Goal: Task Accomplishment & Management: Use online tool/utility

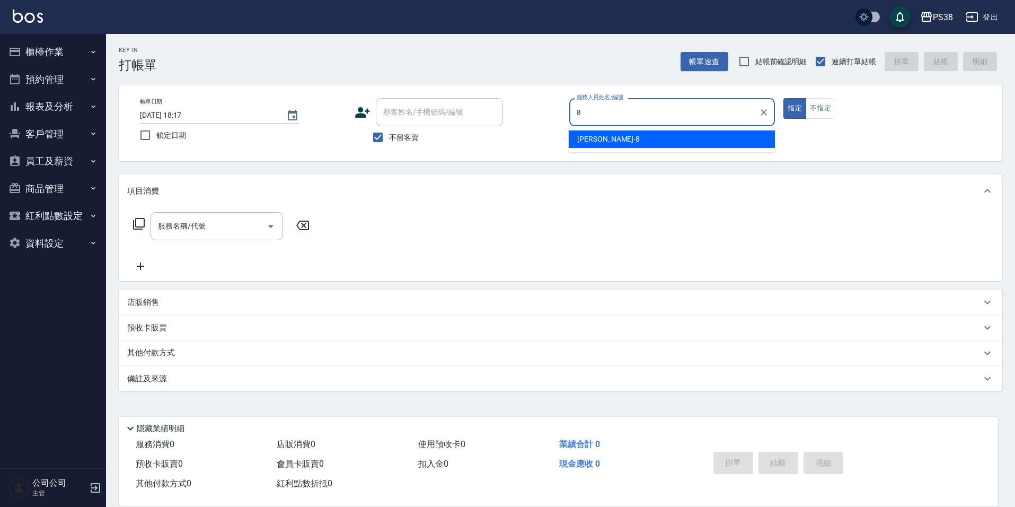
type input "mika-8"
type button "true"
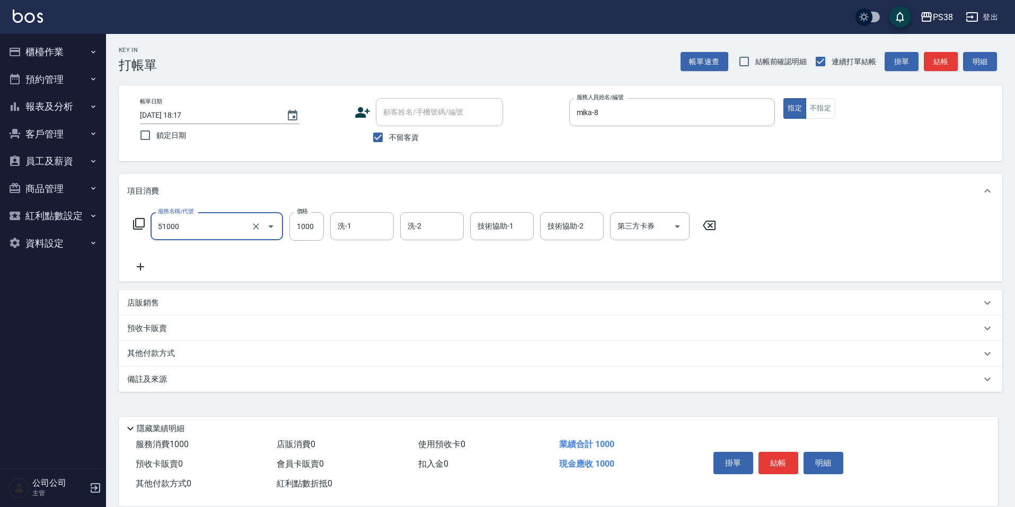
type input "染髮600以上(任意金額)(51000)"
type input "2000"
type input "5"
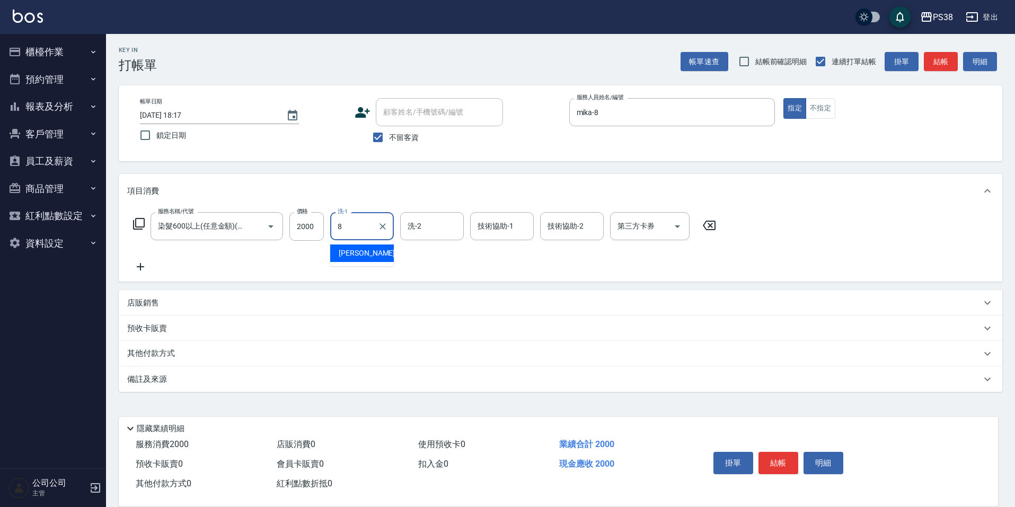
type input "mika-8"
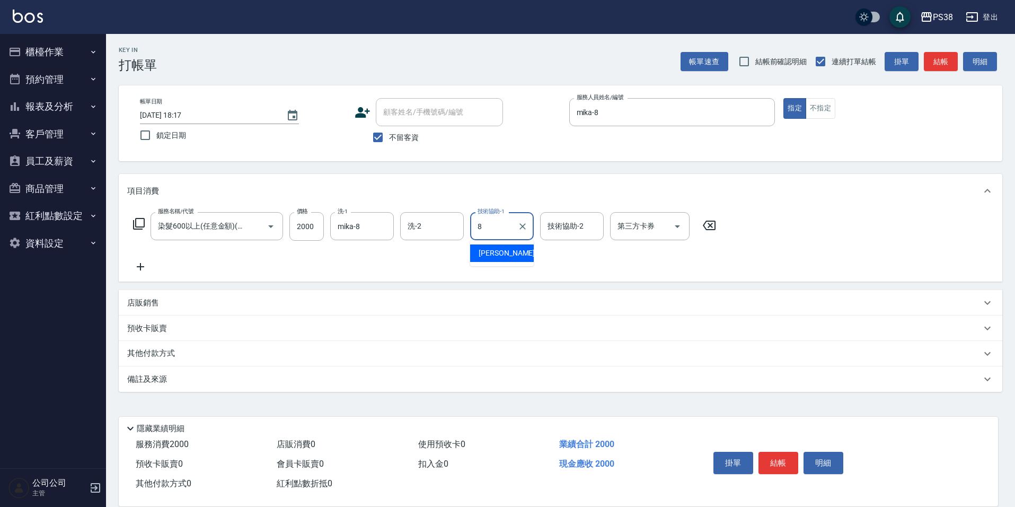
type input "mika-8"
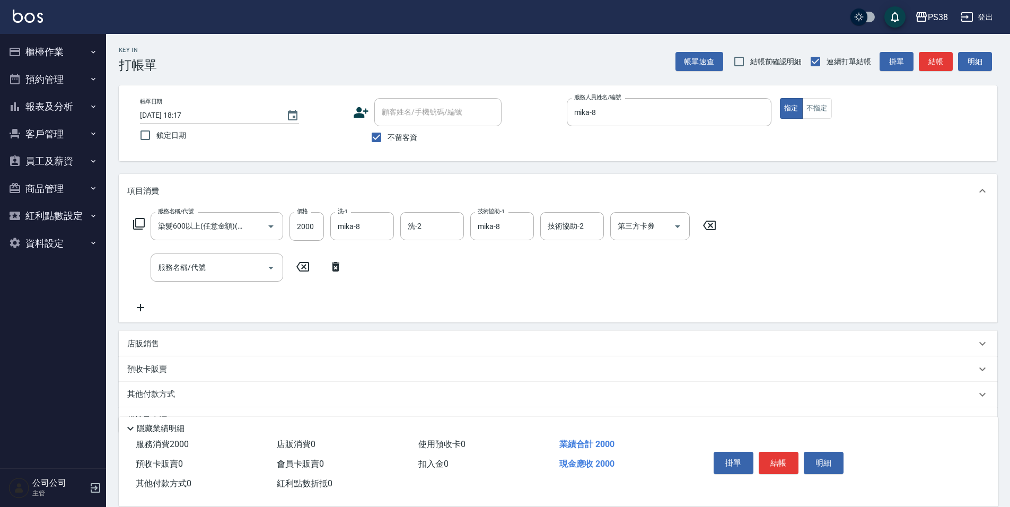
click at [186, 356] on div "預收卡販賣 卡券名稱/代號 卡券名稱/代號" at bounding box center [558, 368] width 878 height 25
click at [190, 346] on div "店販銷售" at bounding box center [551, 343] width 849 height 11
type input "mika-8"
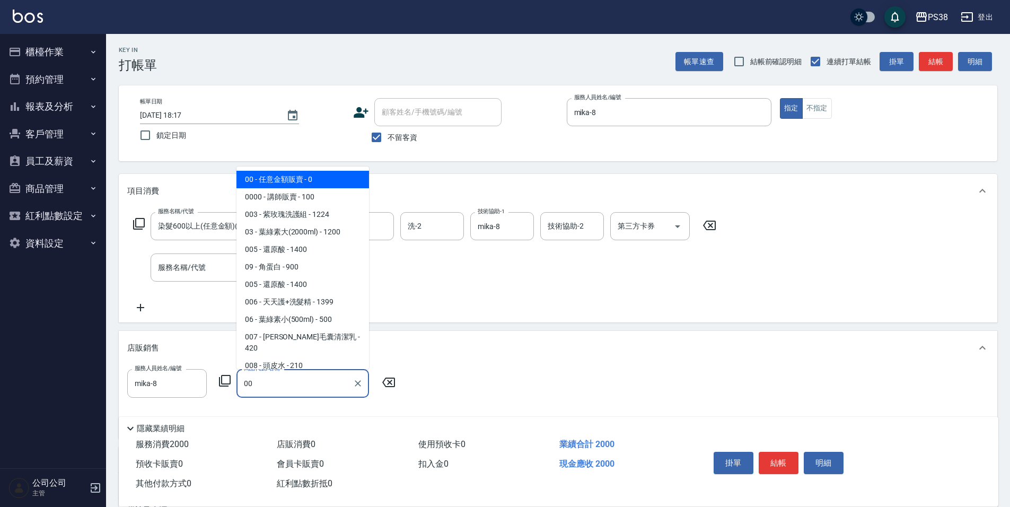
type input "任意金額販賣"
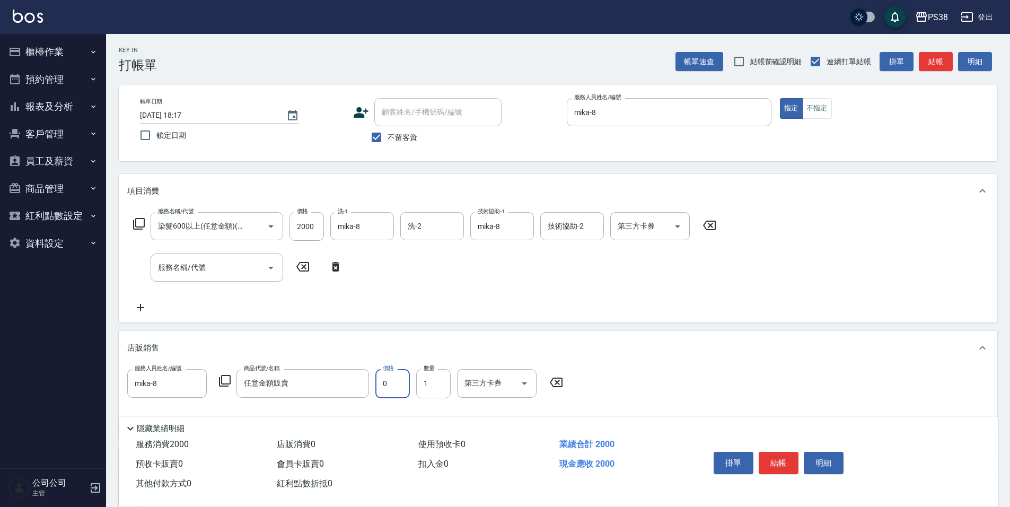
click at [394, 381] on input "0" at bounding box center [392, 383] width 34 height 29
type input "300"
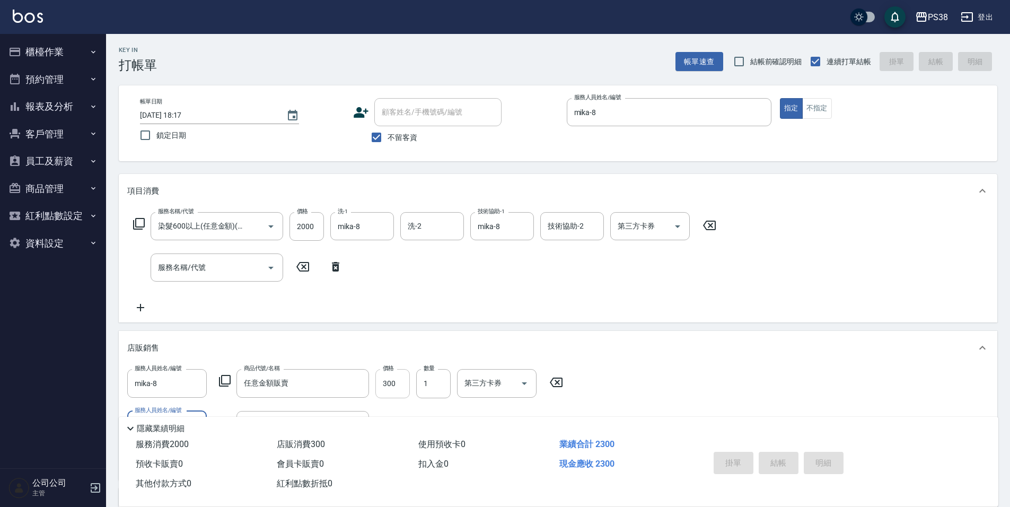
type input "[DATE] 18:18"
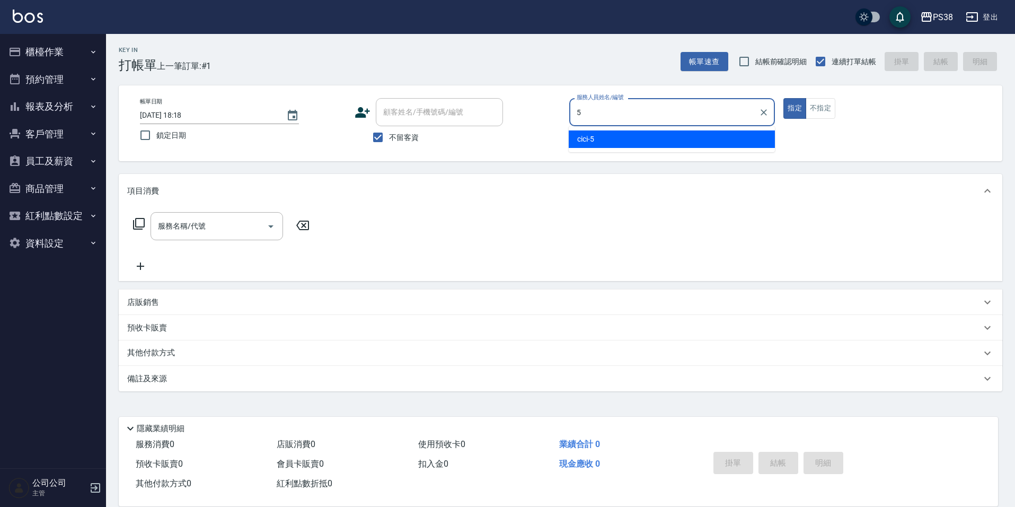
type input "cici-5"
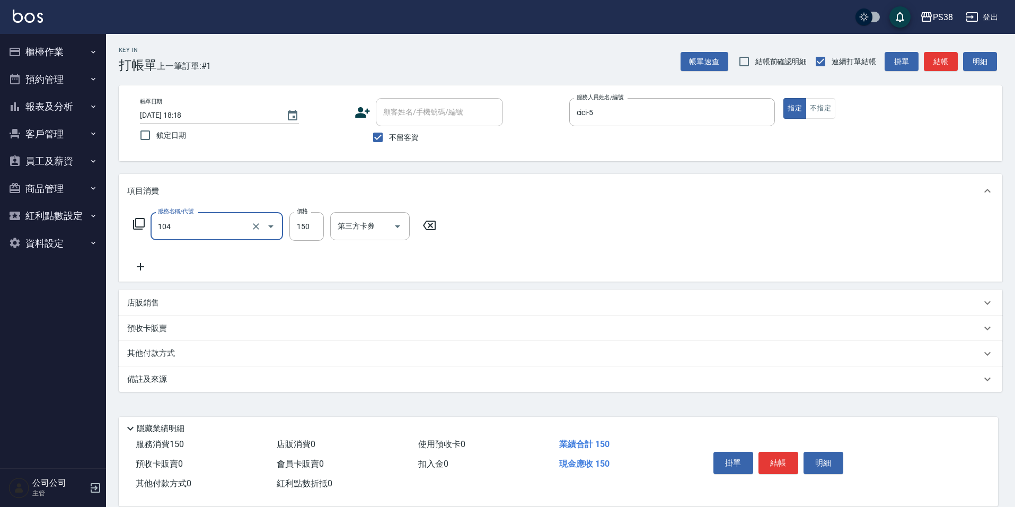
type input "洗髮(104)"
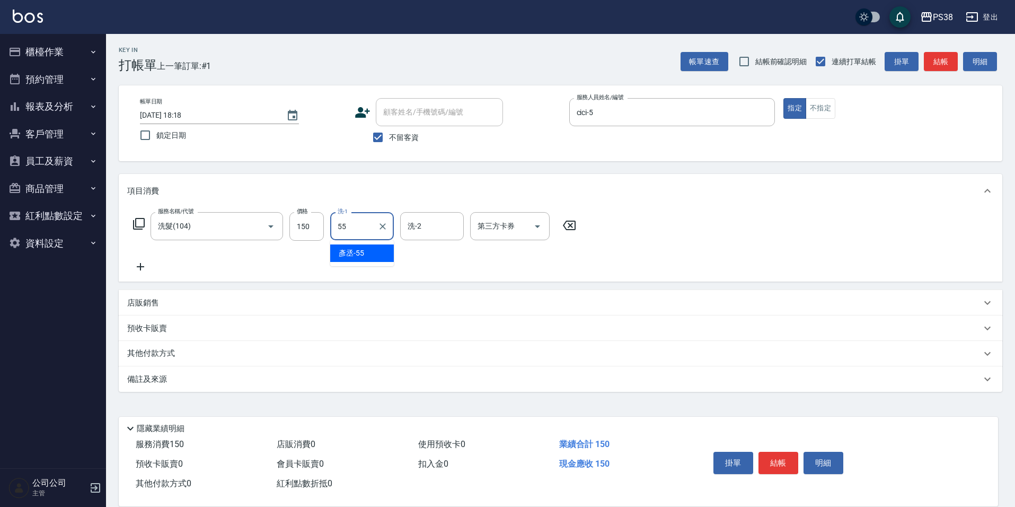
type input "[PERSON_NAME]-55"
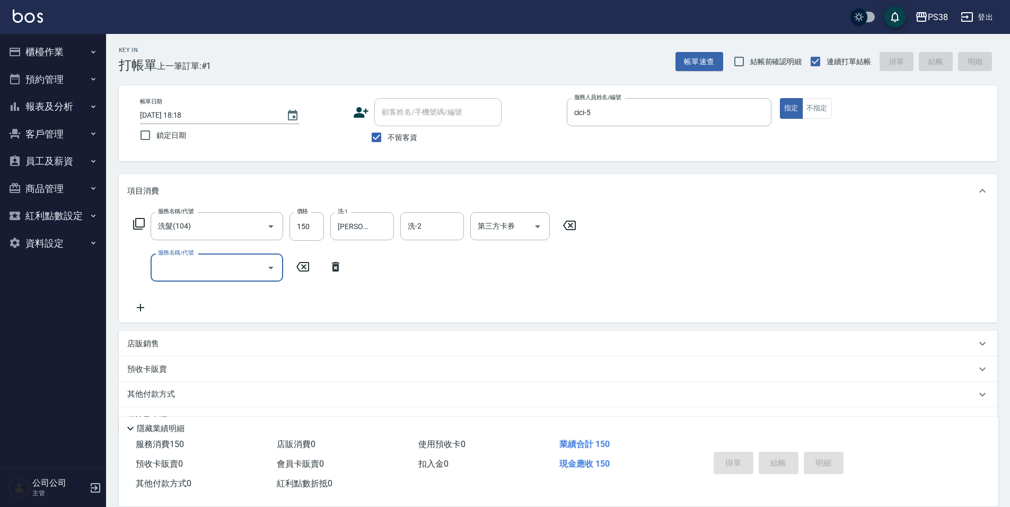
type input "[DATE] 18:22"
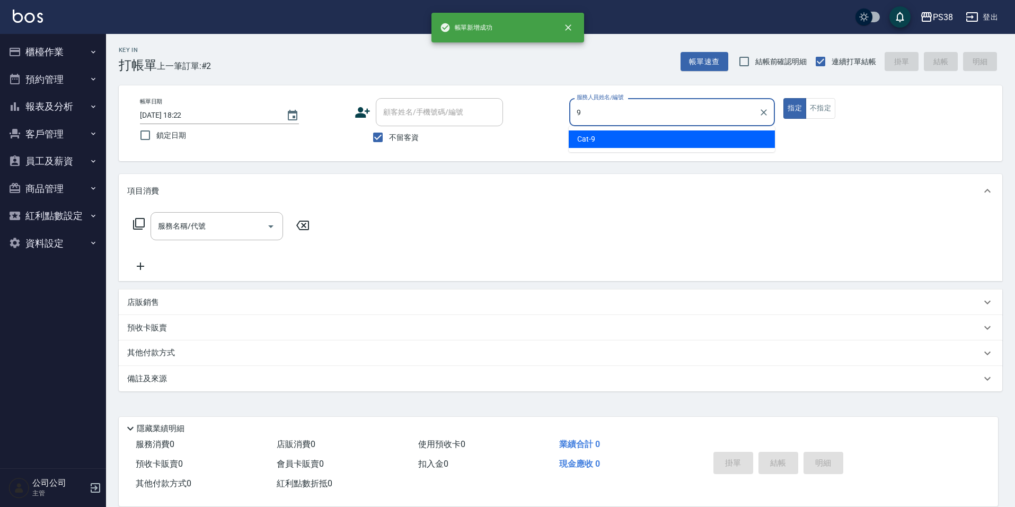
type input "Cat-9"
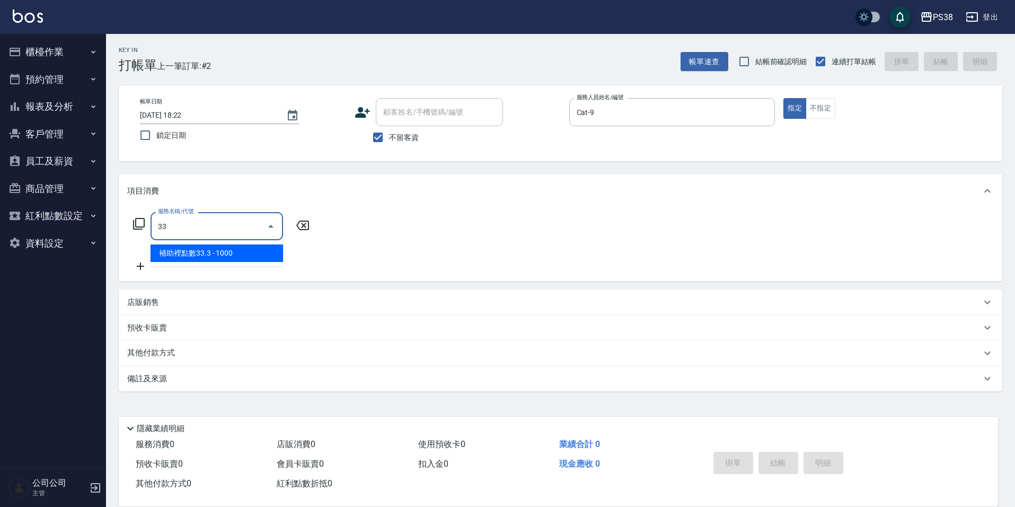
type input "3"
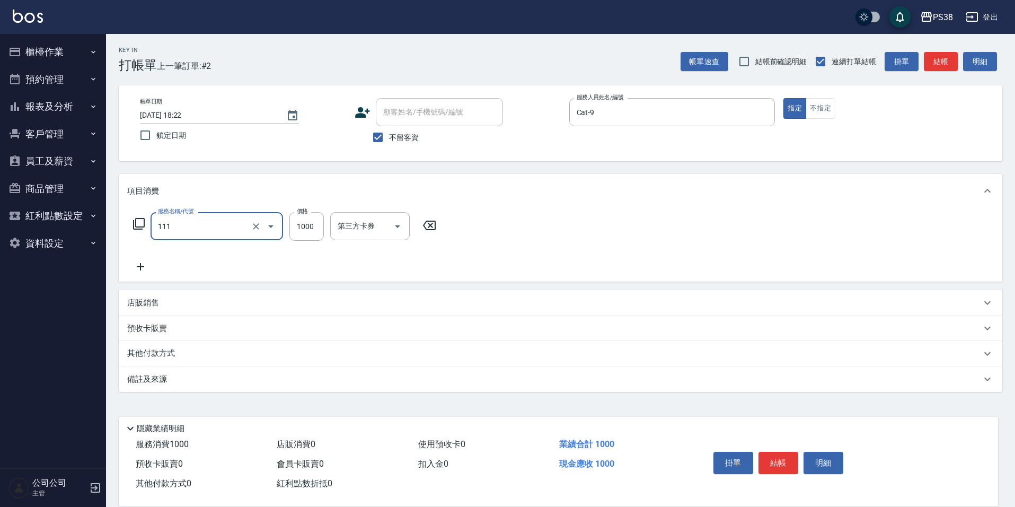
type input "重整/卸髮 (任意金額)(111)"
type input "5000"
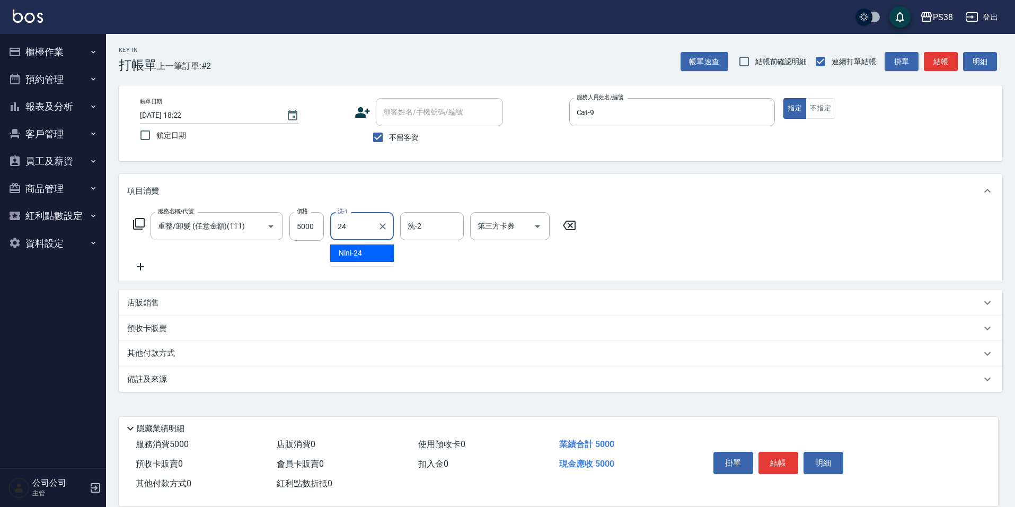
type input "Nini-24"
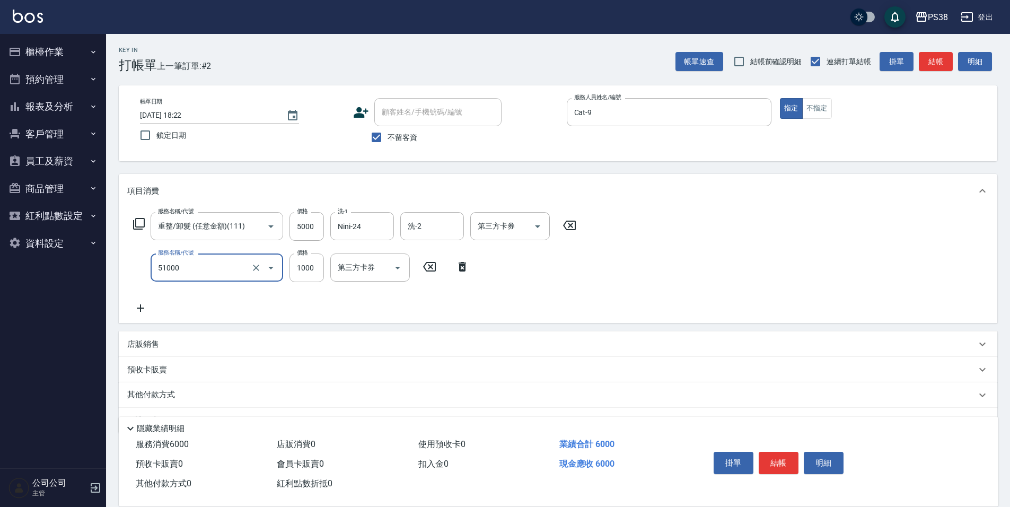
type input "染髮600以上(任意金額)(51000)"
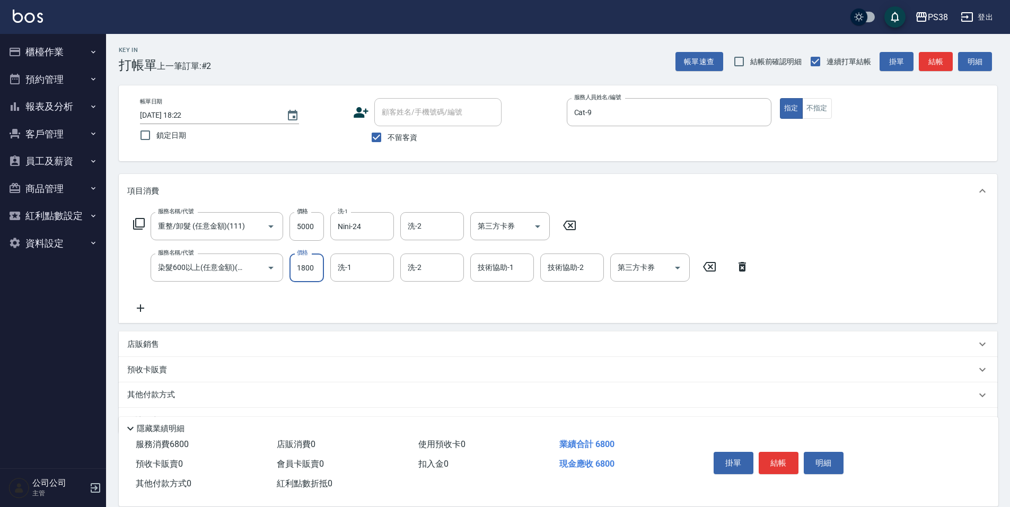
type input "1800"
type input "Nini-24"
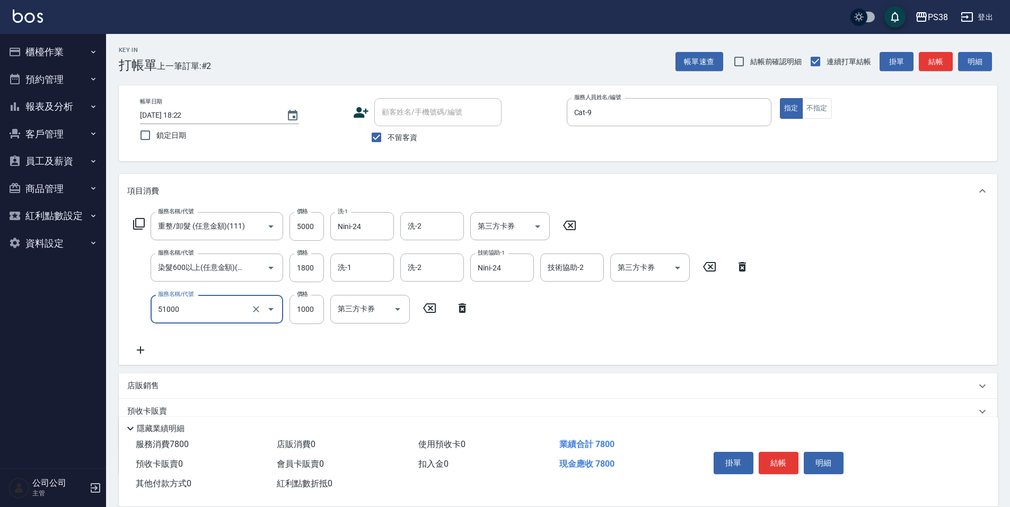
type input "染髮600以上(任意金額)(51000)"
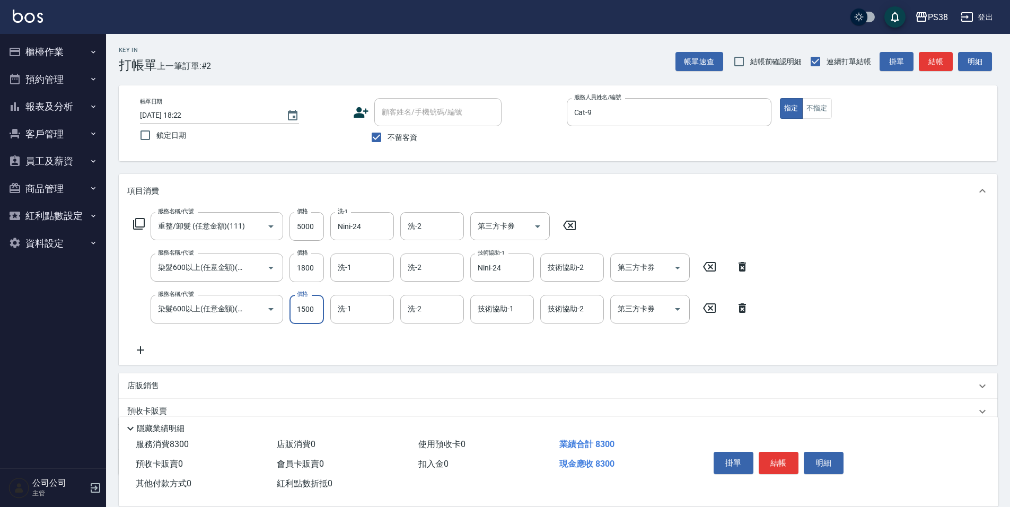
type input "1500"
type input "Nini-24"
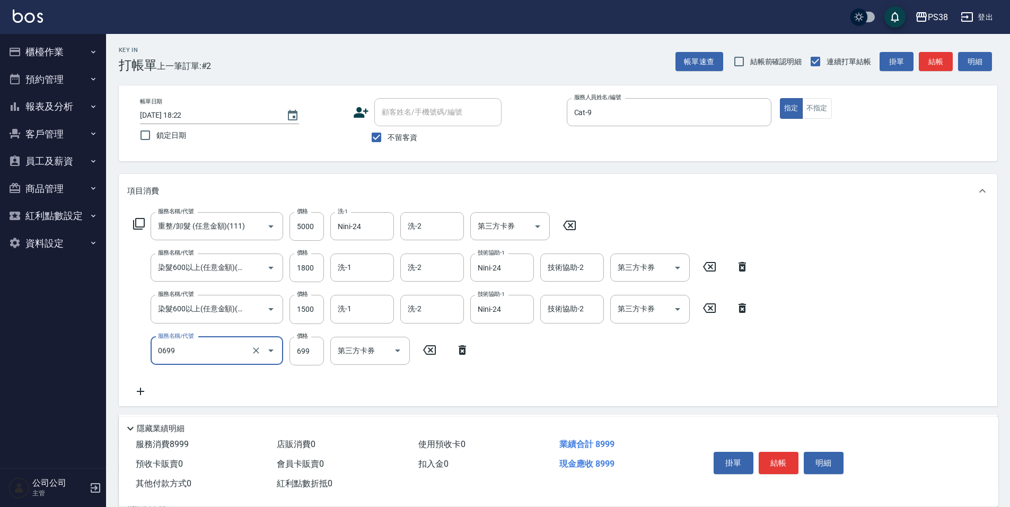
type input "spa699(0699)"
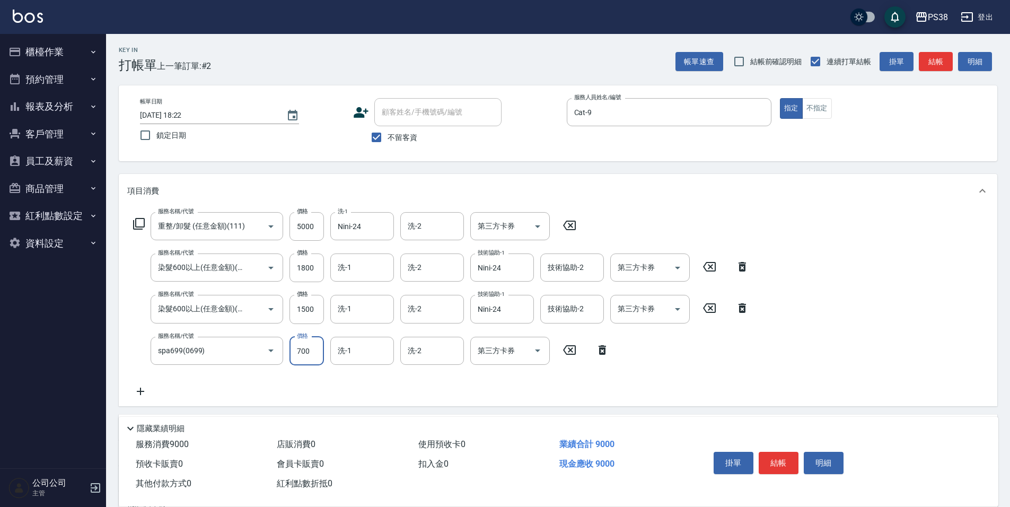
type input "700"
type input "Nini-24"
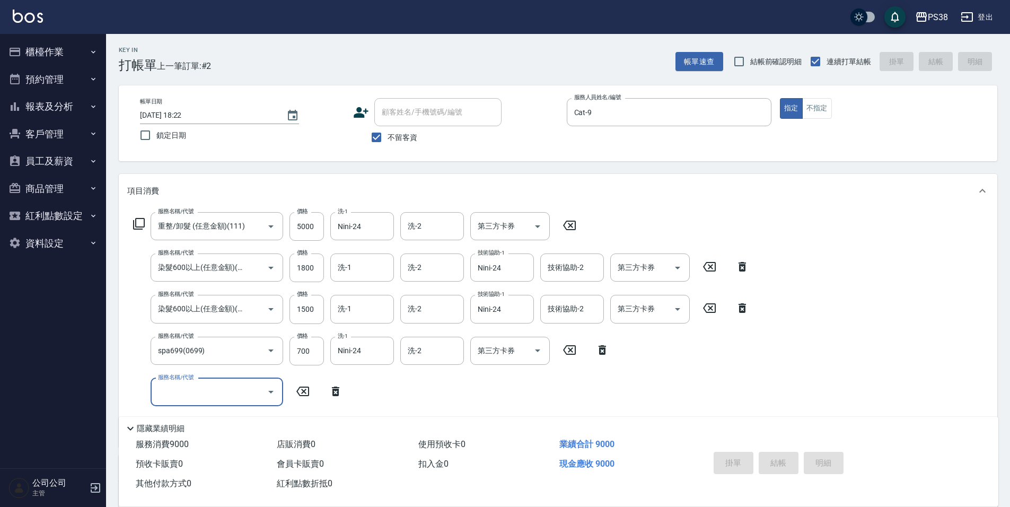
type input "[DATE] 18:23"
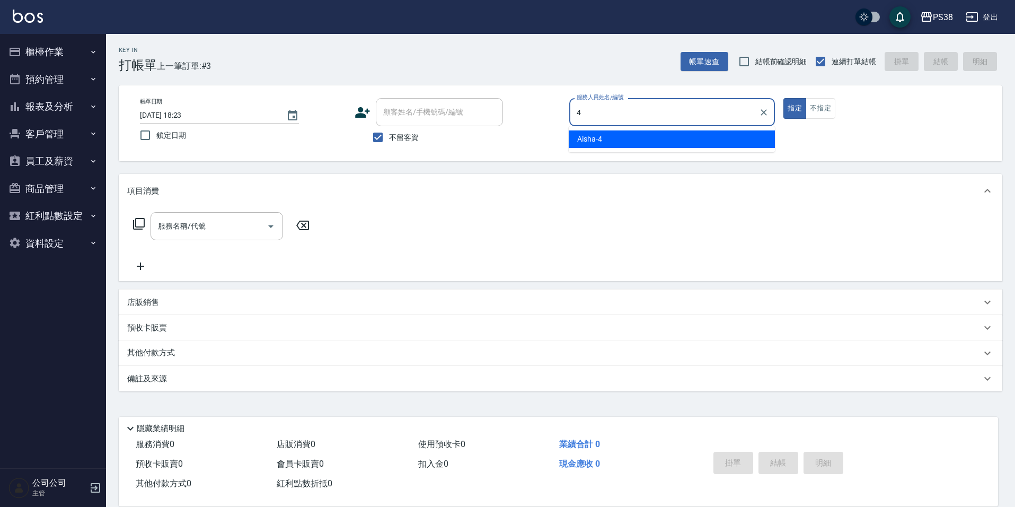
type input "Aisha-4"
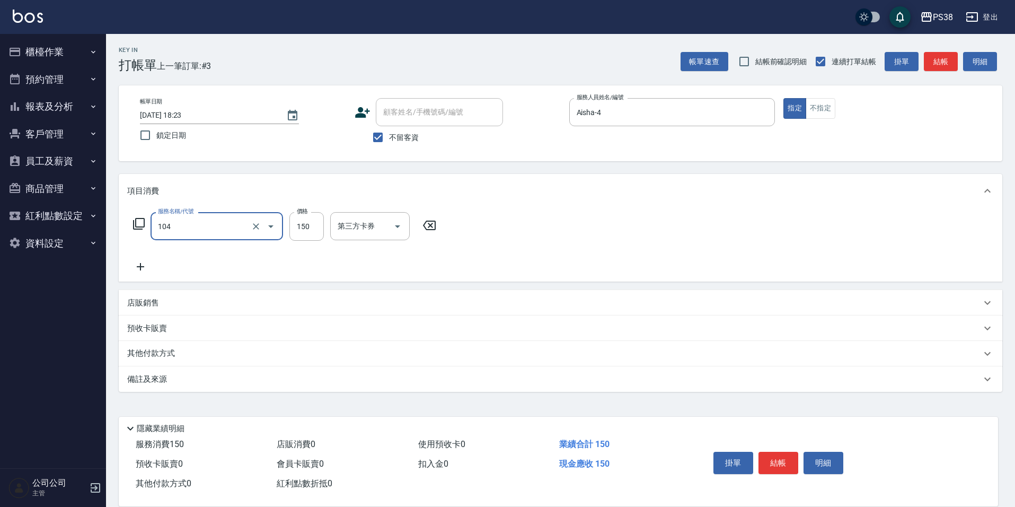
type input "洗髮(104)"
type input "100"
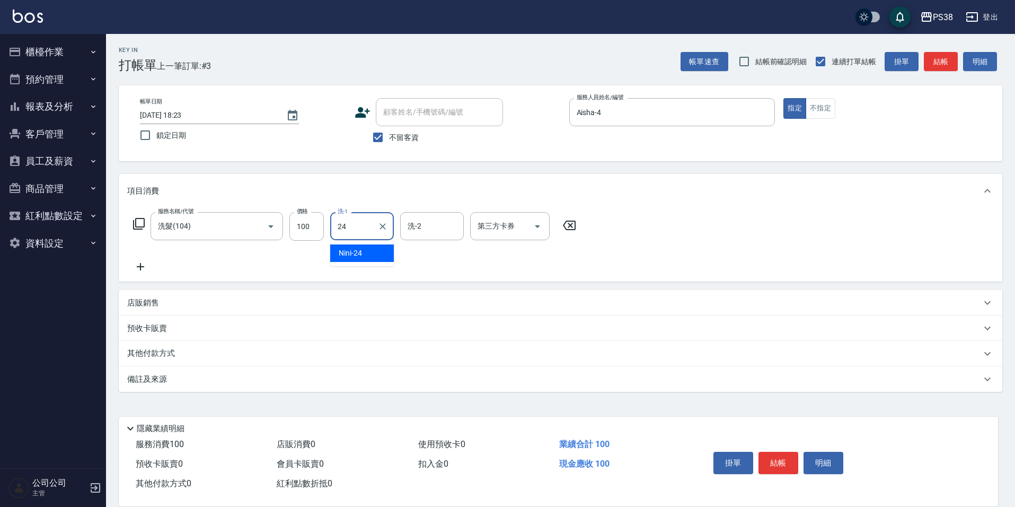
type input "Nini-24"
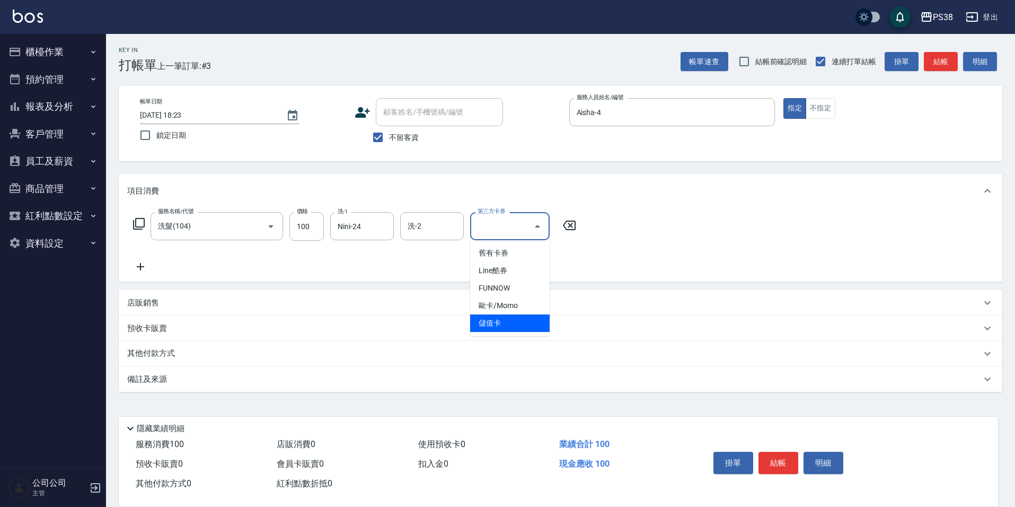
type input "儲值卡"
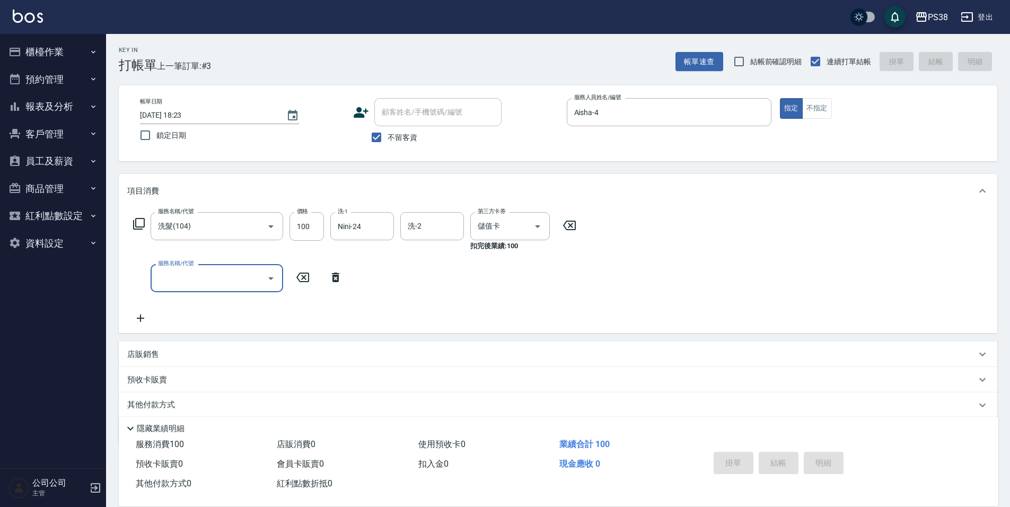
type input "[DATE] 18:24"
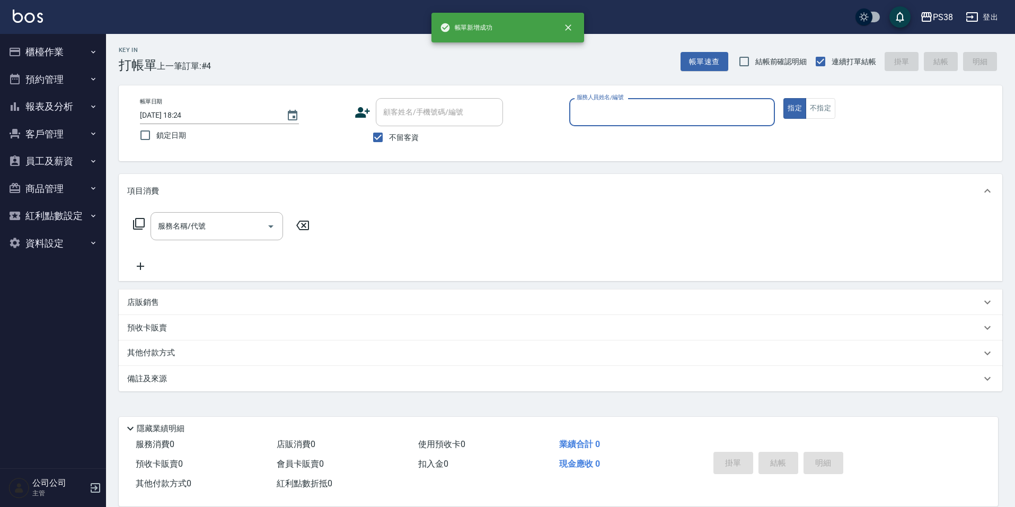
type input "8"
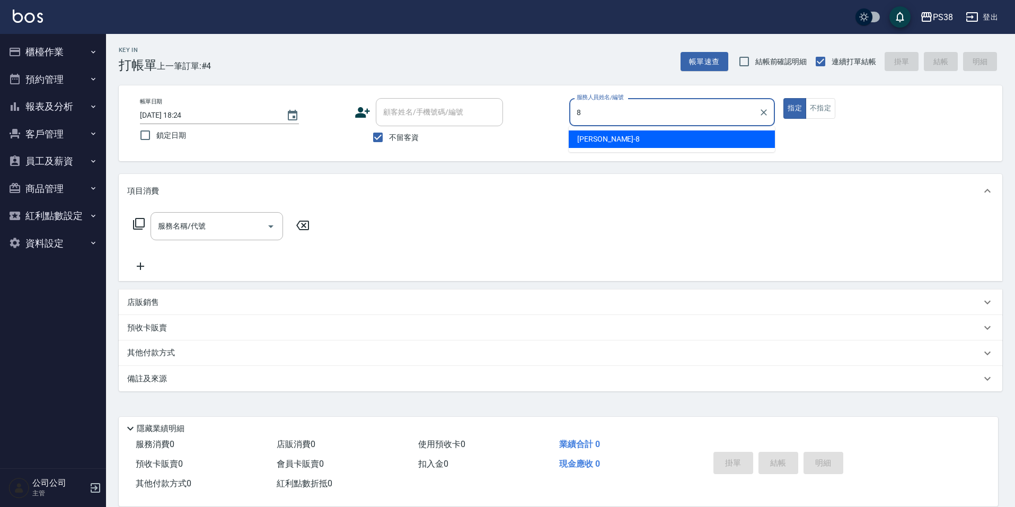
type input "mika-8"
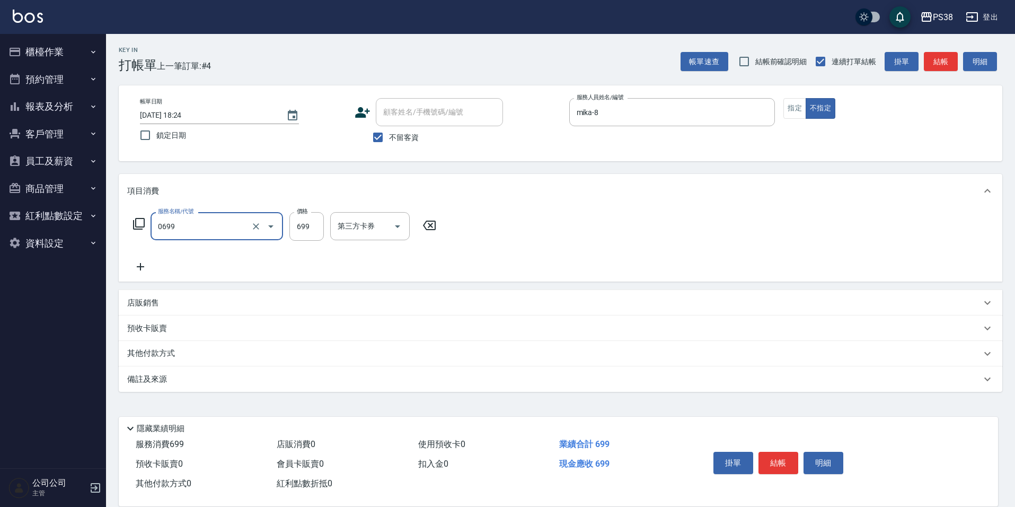
type input "spa699(0699)"
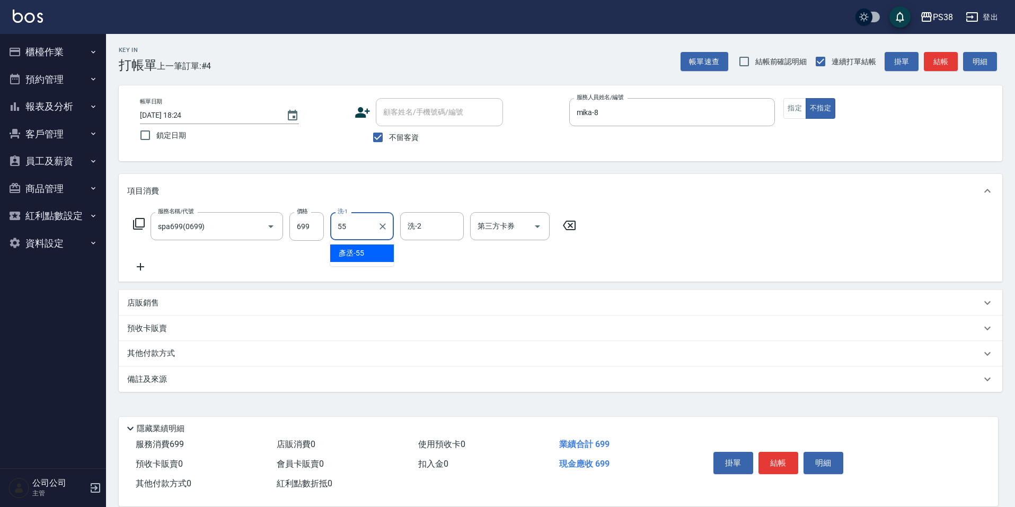
type input "[PERSON_NAME]-55"
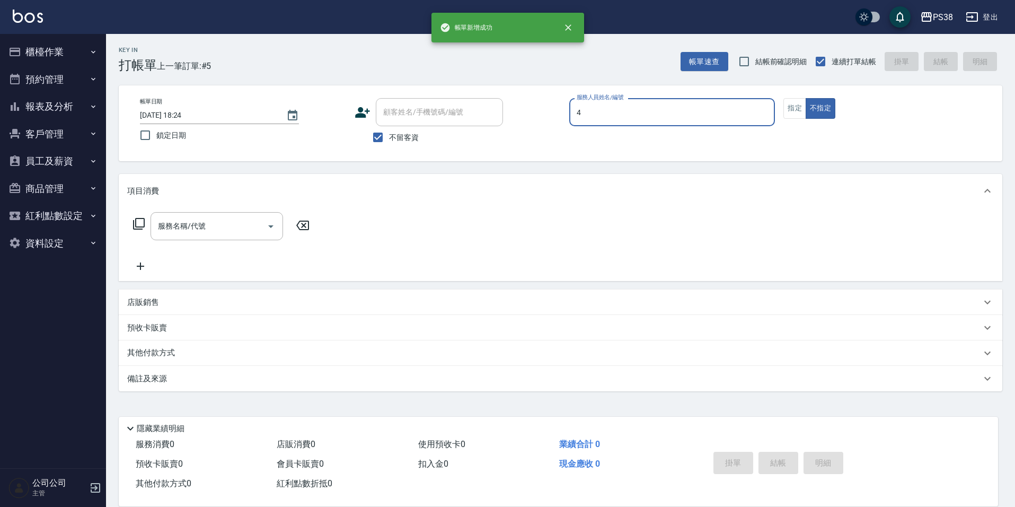
type input "Aisha-4"
type button "false"
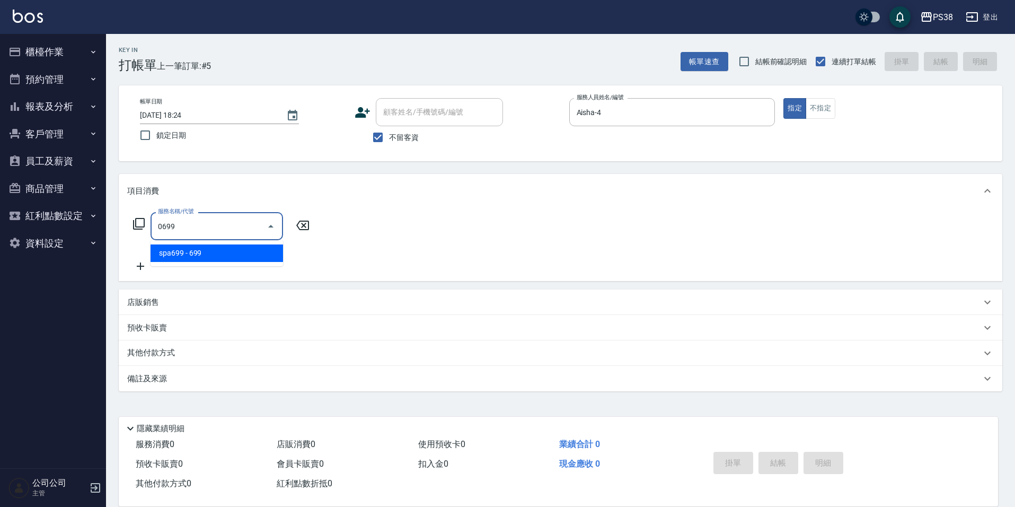
type input "spa699(0699)"
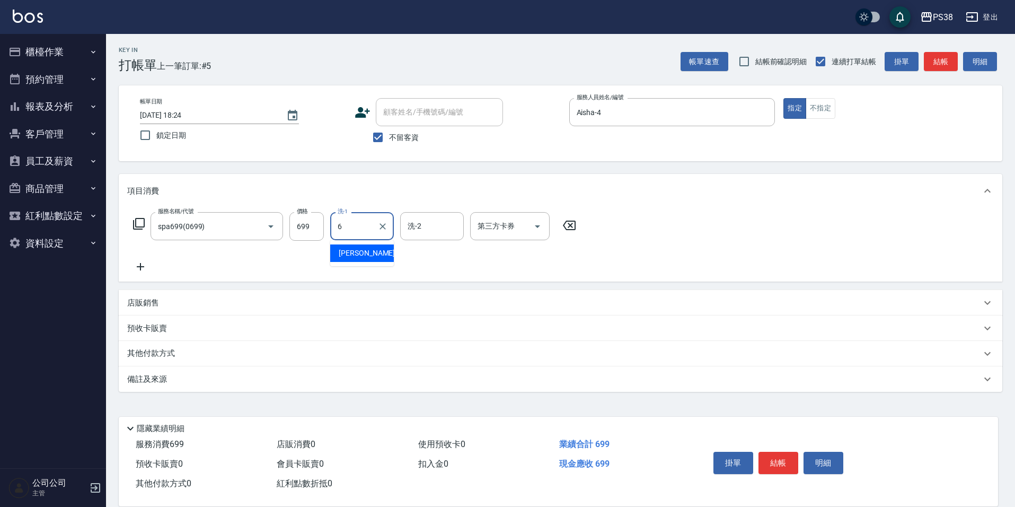
type input "[PERSON_NAME]-6"
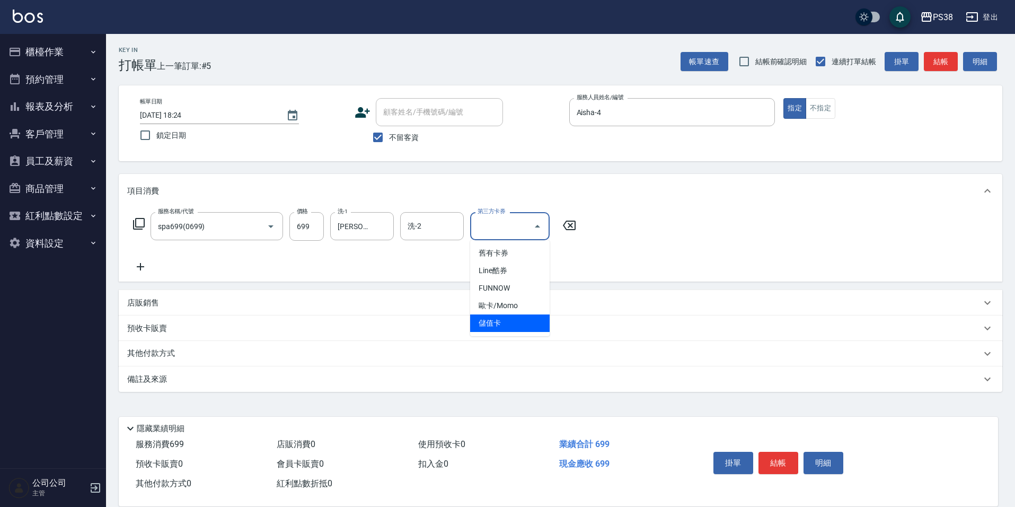
type input "儲值卡"
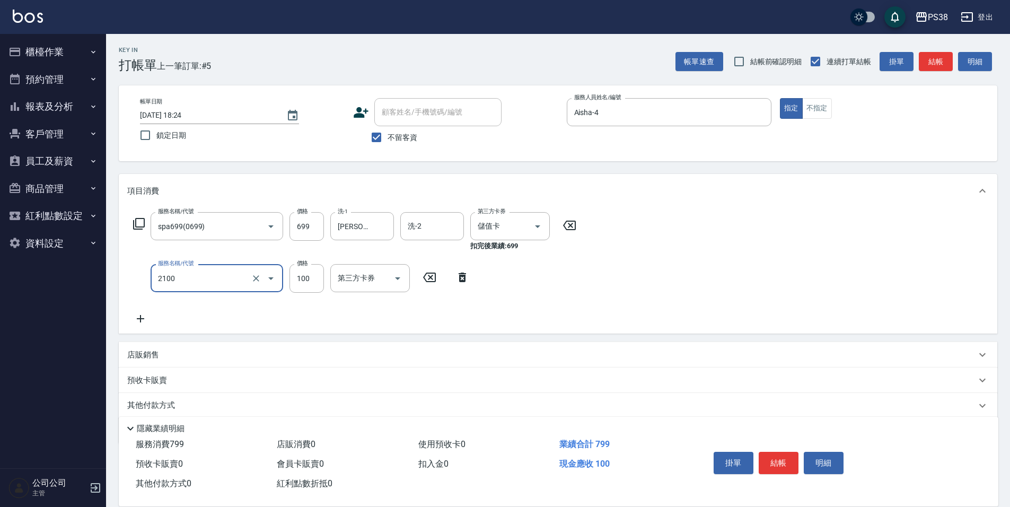
type input "剪髮與造型(任意金額)(2100)"
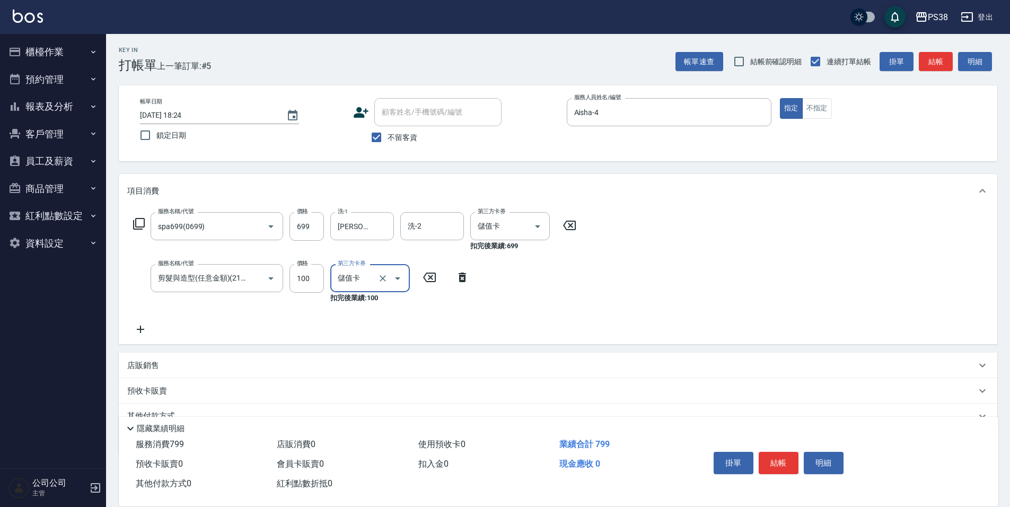
type input "儲值卡"
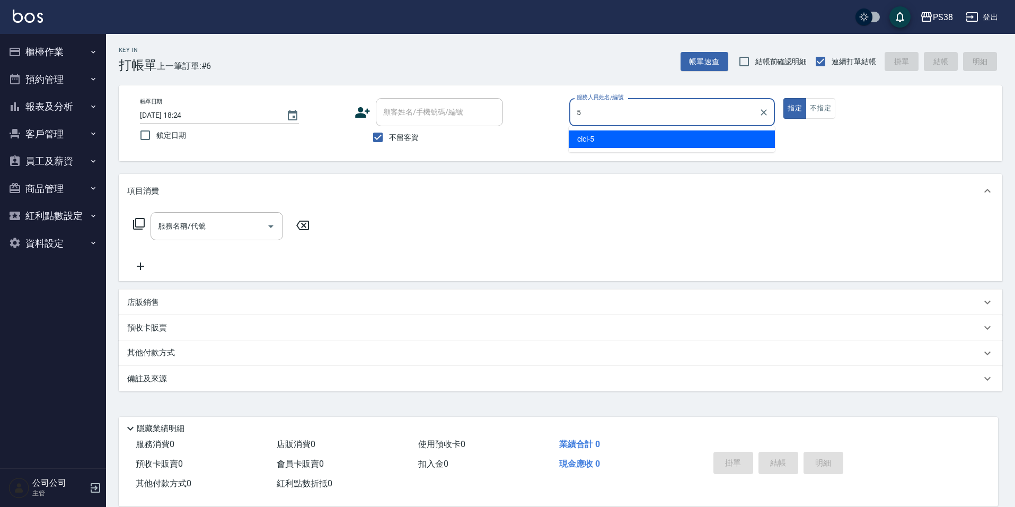
type input "cici-5"
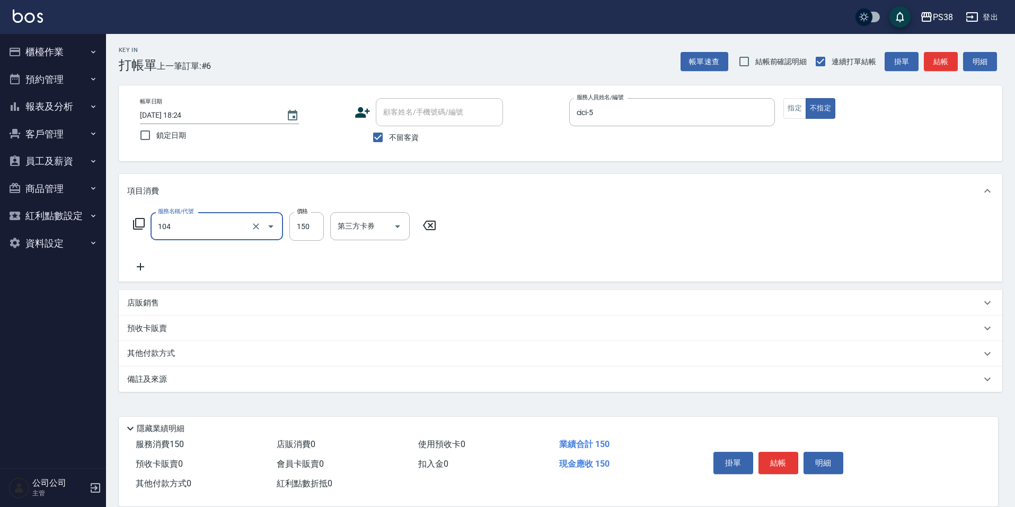
type input "洗髮(104)"
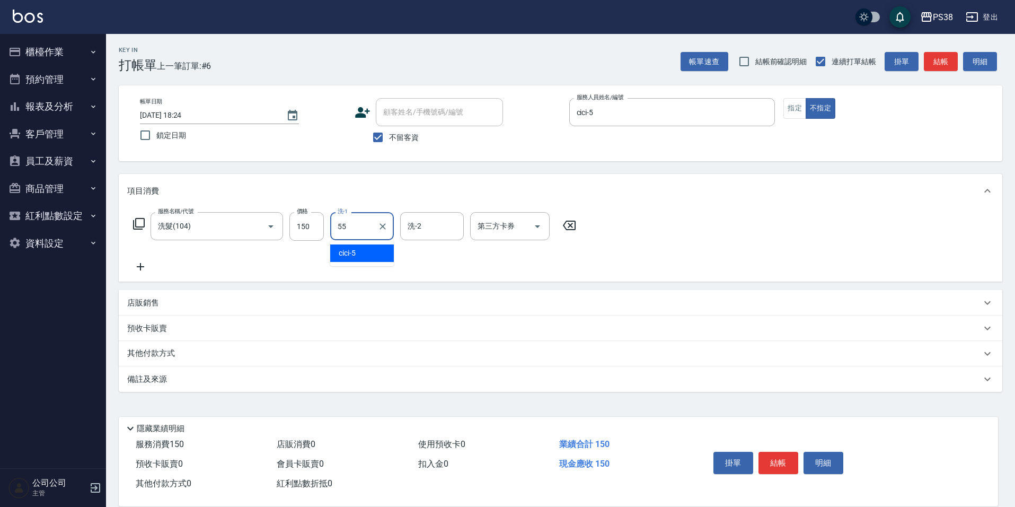
type input "[PERSON_NAME]-55"
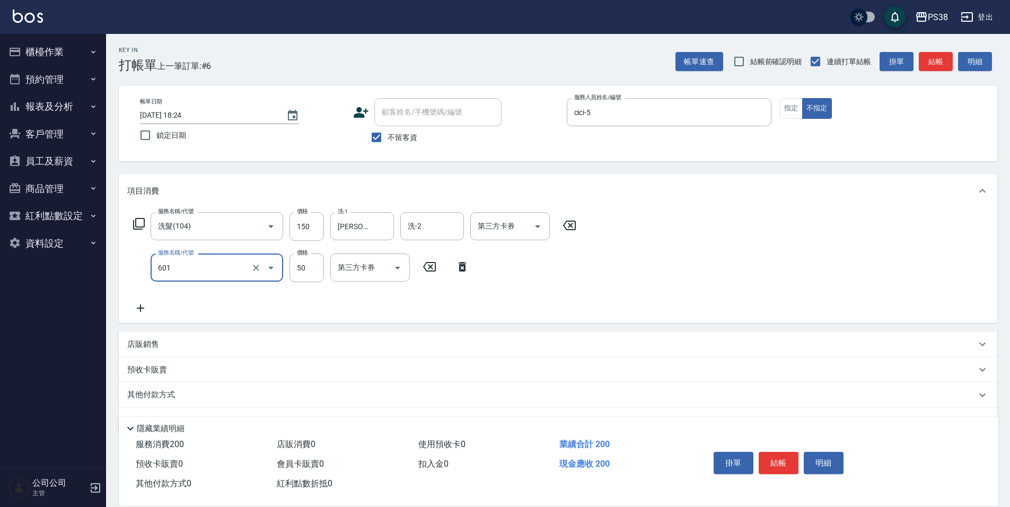
type input "精油50(601)"
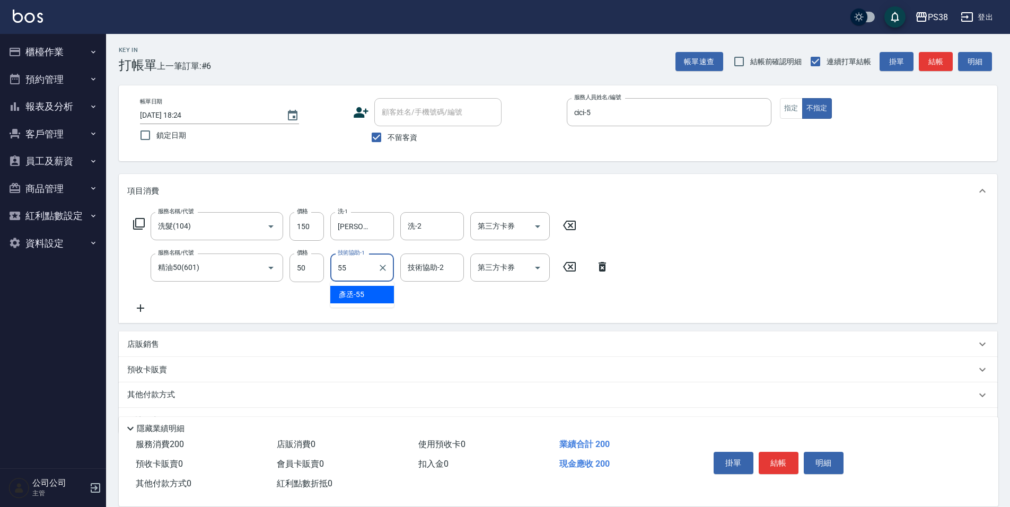
type input "[PERSON_NAME]-55"
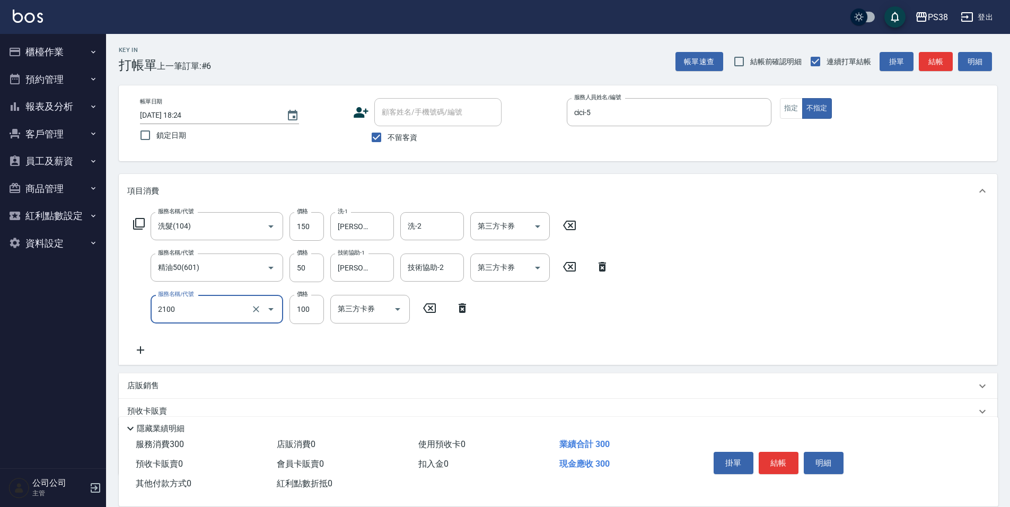
type input "剪髮與造型(任意金額)(2100)"
type input "150"
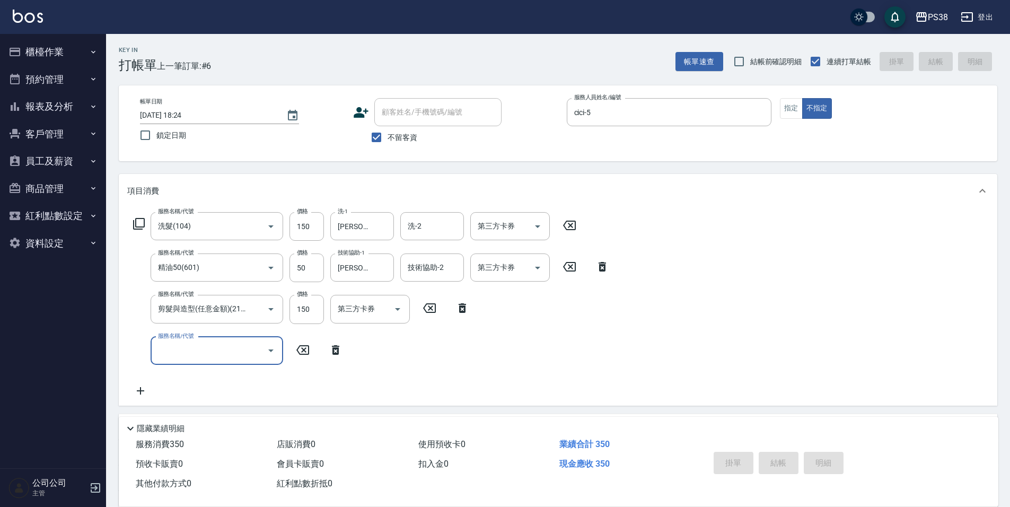
type input "[DATE] 18:25"
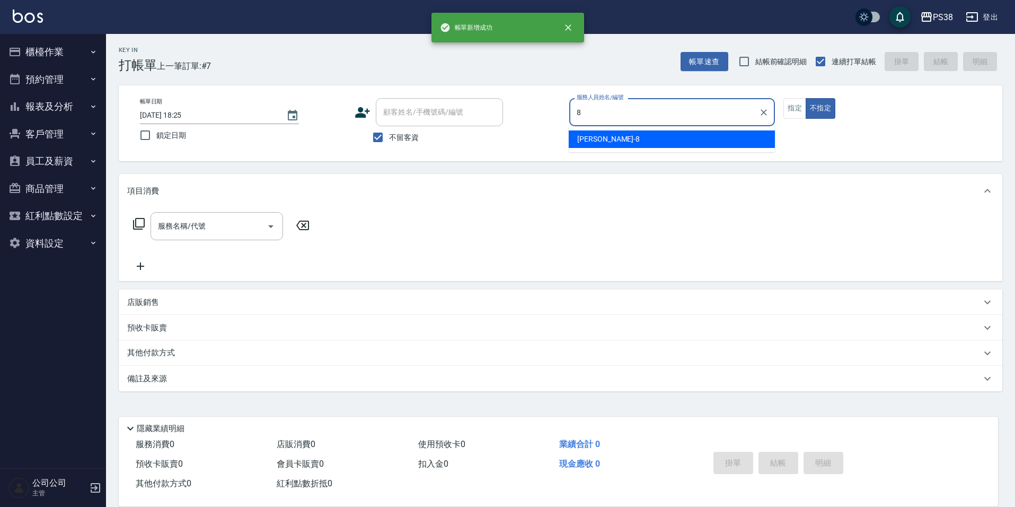
type input "mika-8"
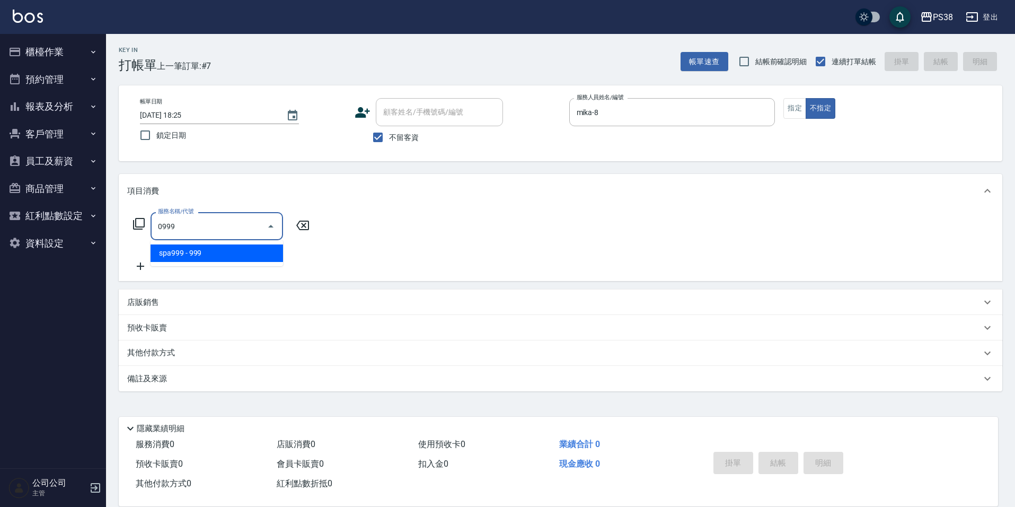
type input "spa999(0999)"
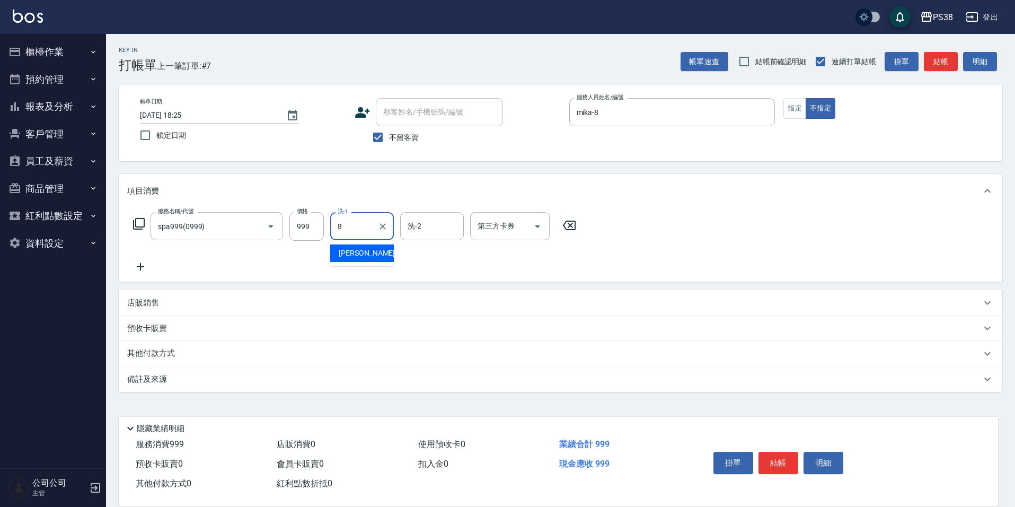
type input "mika-8"
click at [316, 226] on input "999" at bounding box center [306, 226] width 34 height 29
type input "1000"
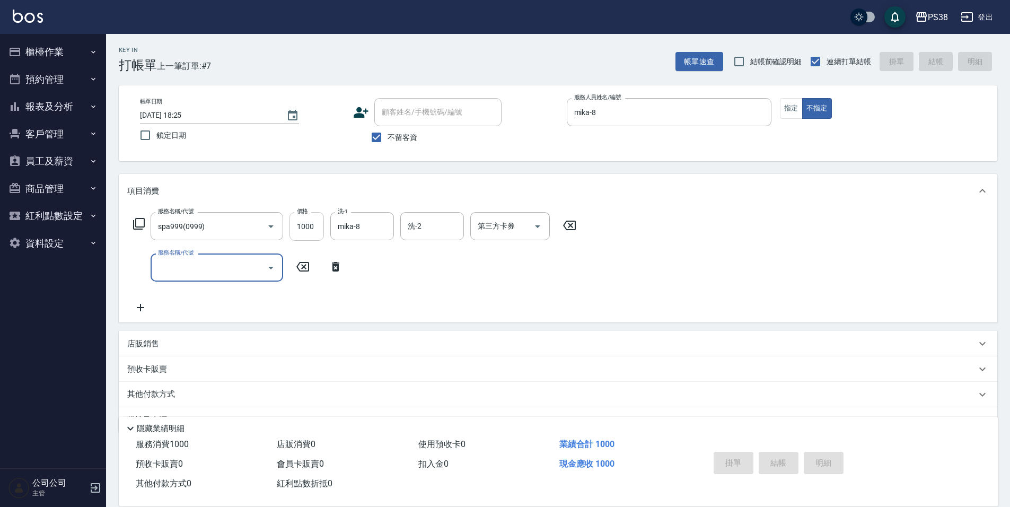
type input "[DATE] 18:26"
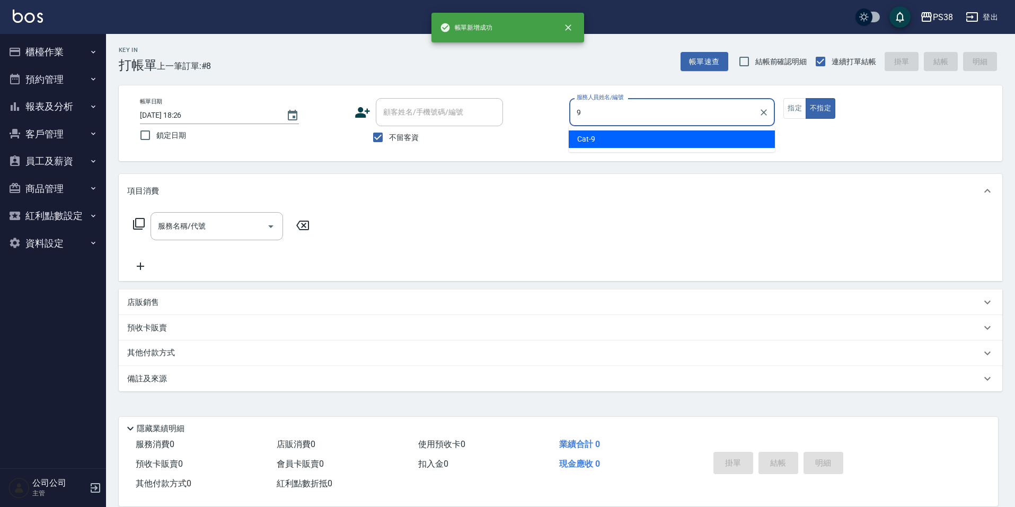
type input "Cat-9"
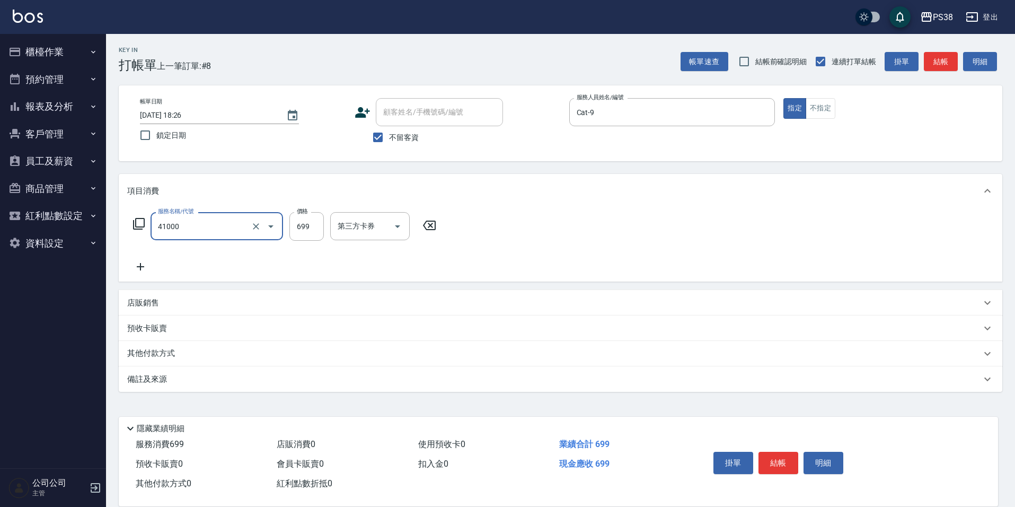
type input "燙髮699-2500(任意金額)(41000)"
type input "2000"
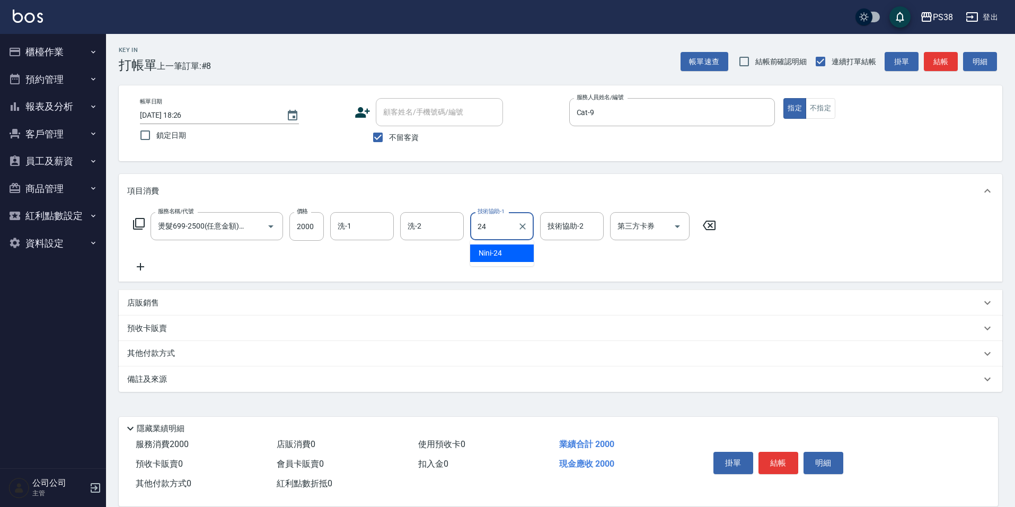
type input "Nini-24"
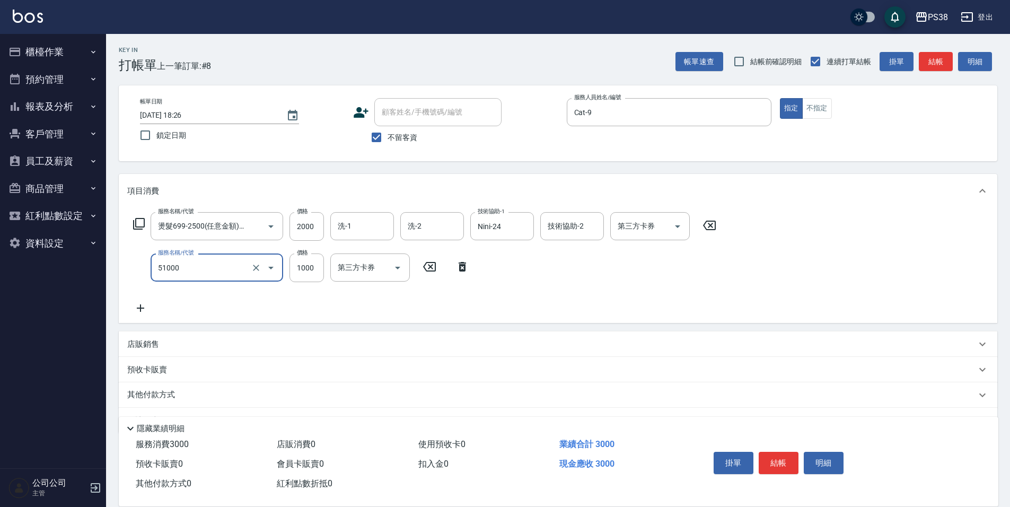
type input "染髮600以上(任意金額)(51000)"
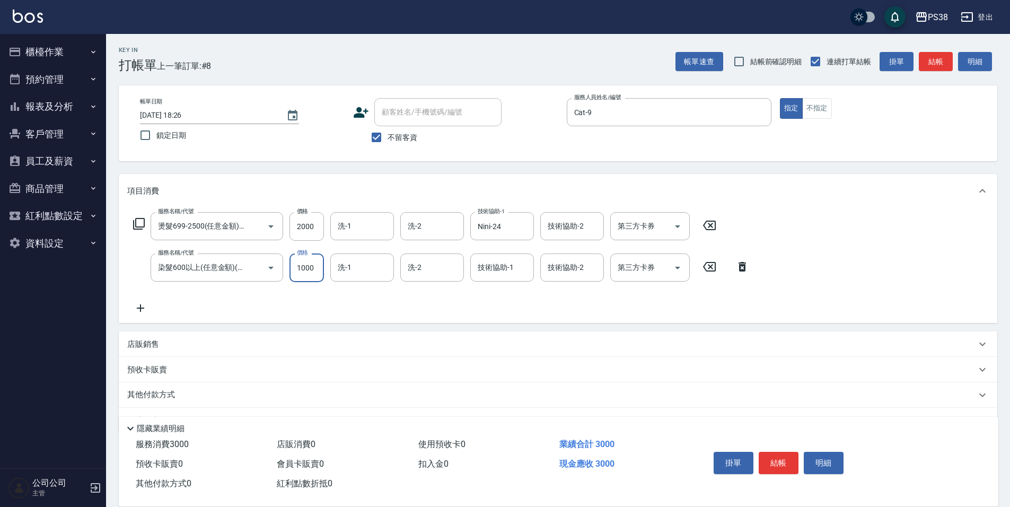
click at [298, 264] on input "1000" at bounding box center [306, 267] width 34 height 29
type input "1500"
type input "Nini-24"
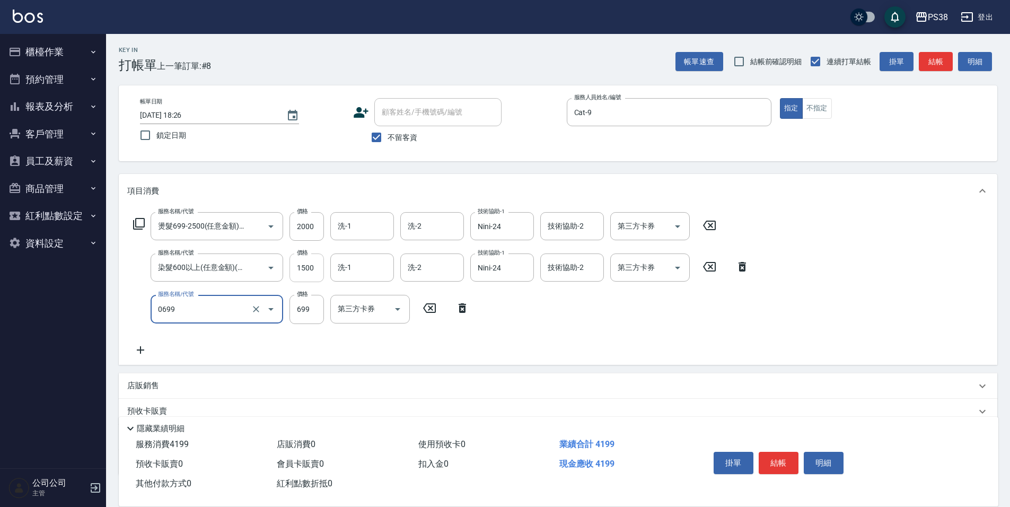
type input "spa699(0699)"
type input "700"
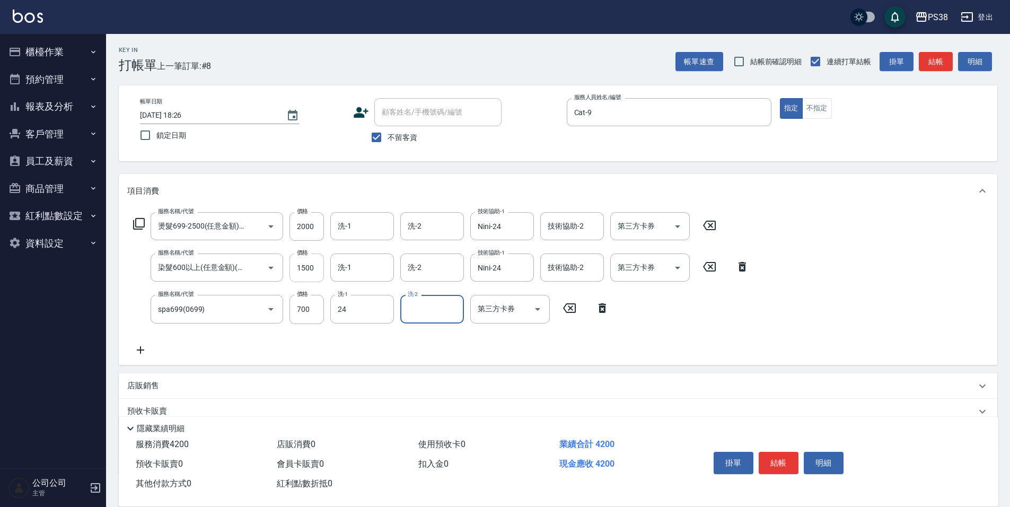
type input "Nini-24"
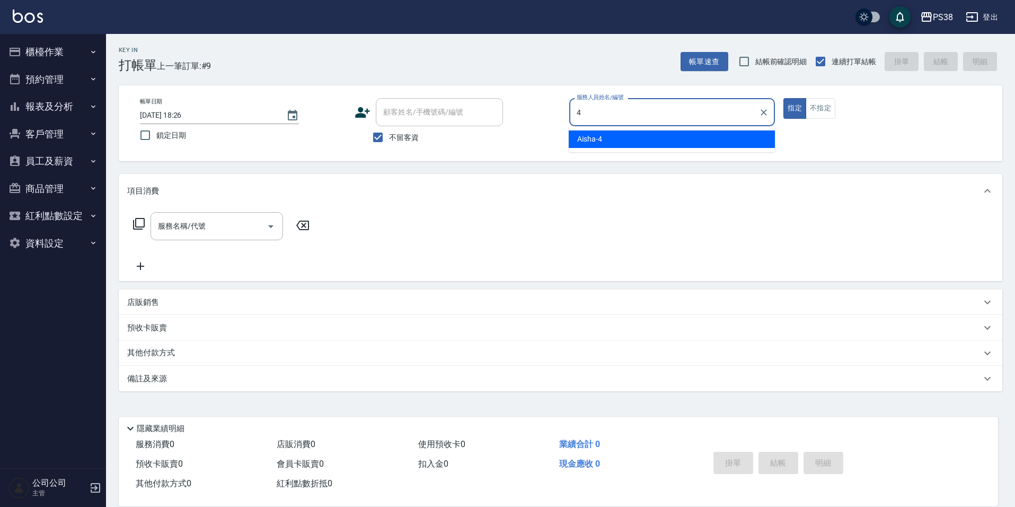
type input "Aisha-4"
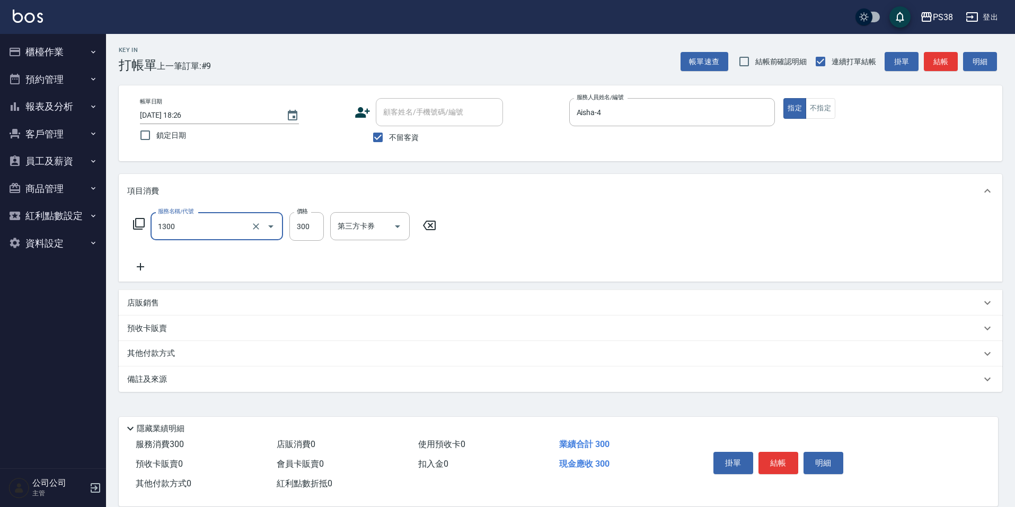
type input "精油洗潤300(1300)"
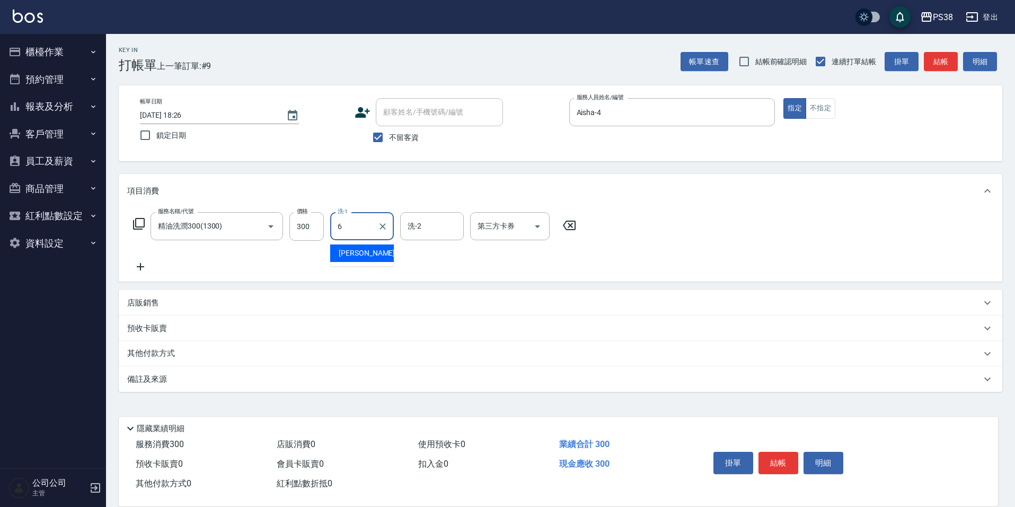
type input "[PERSON_NAME]-6"
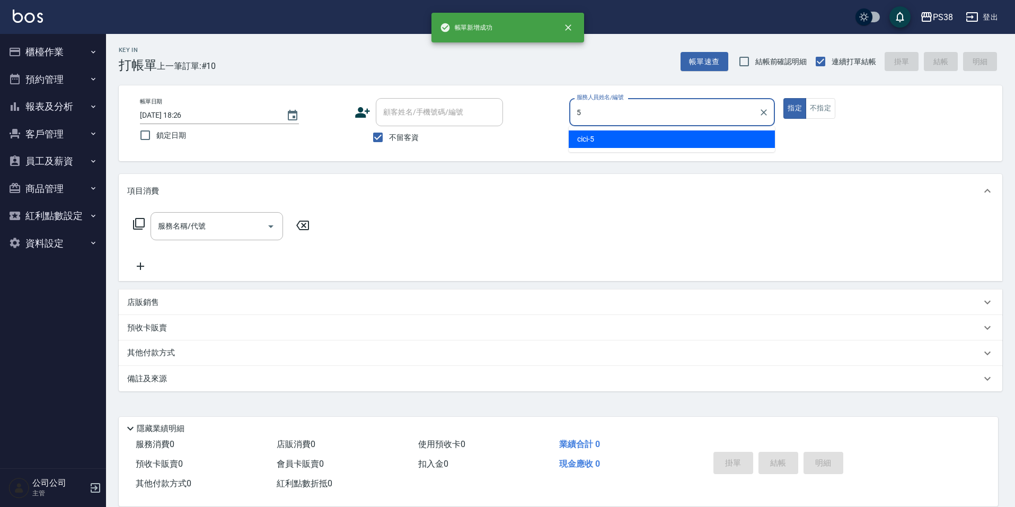
type input "cici-5"
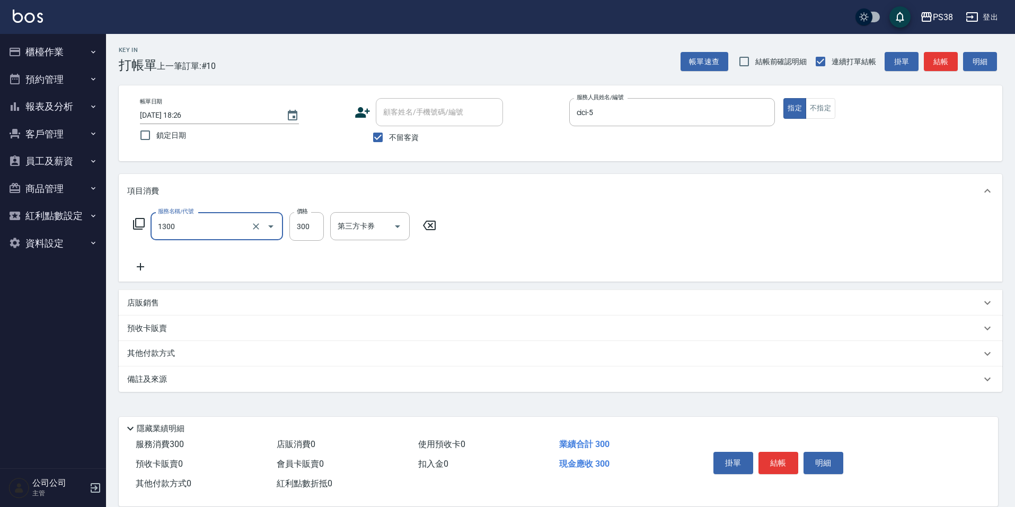
type input "精油洗潤300(1300)"
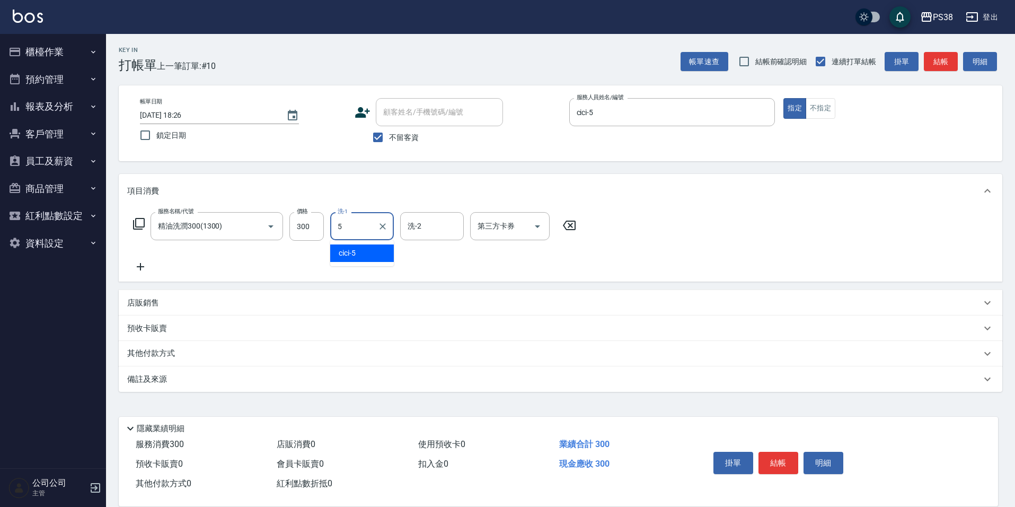
type input "cici-5"
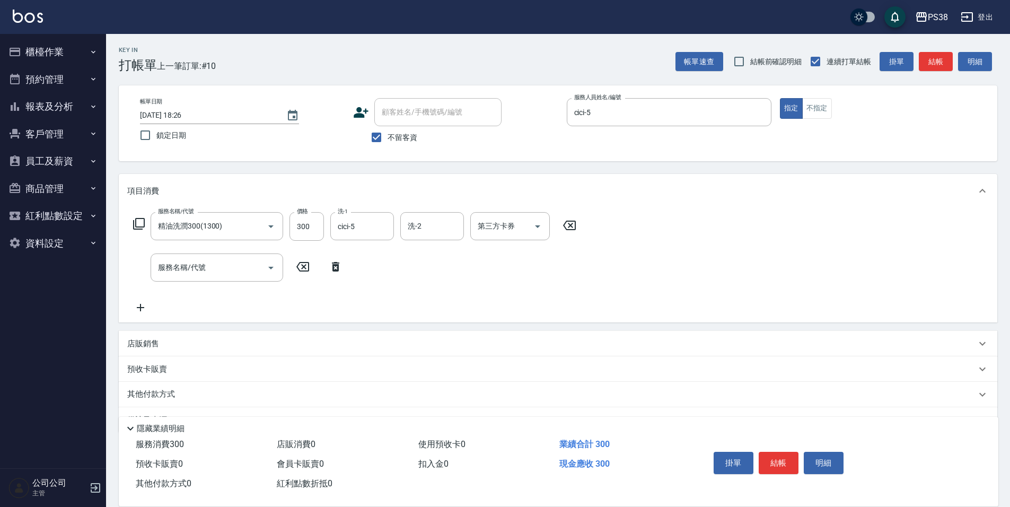
click at [260, 334] on div "店販銷售" at bounding box center [558, 343] width 878 height 25
type input "cici-5"
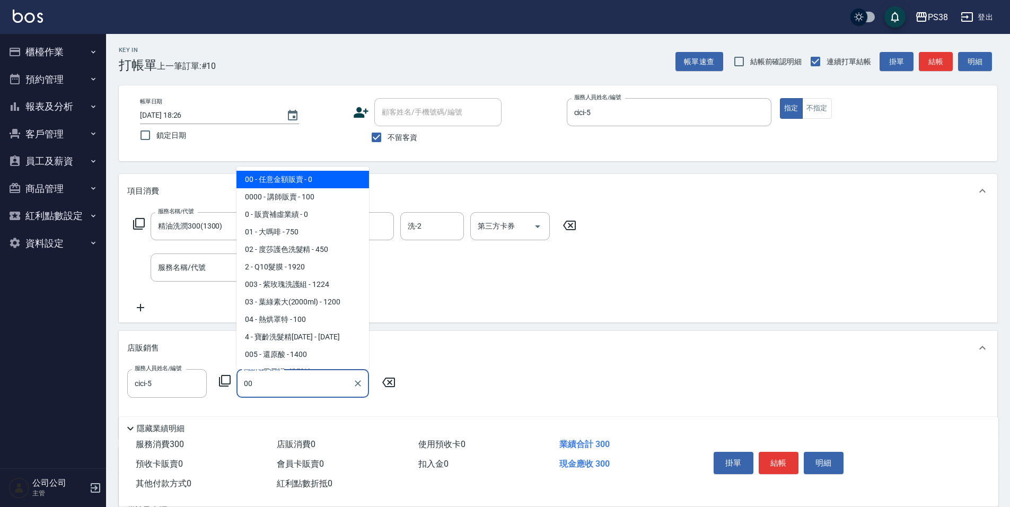
type input "任意金額販賣"
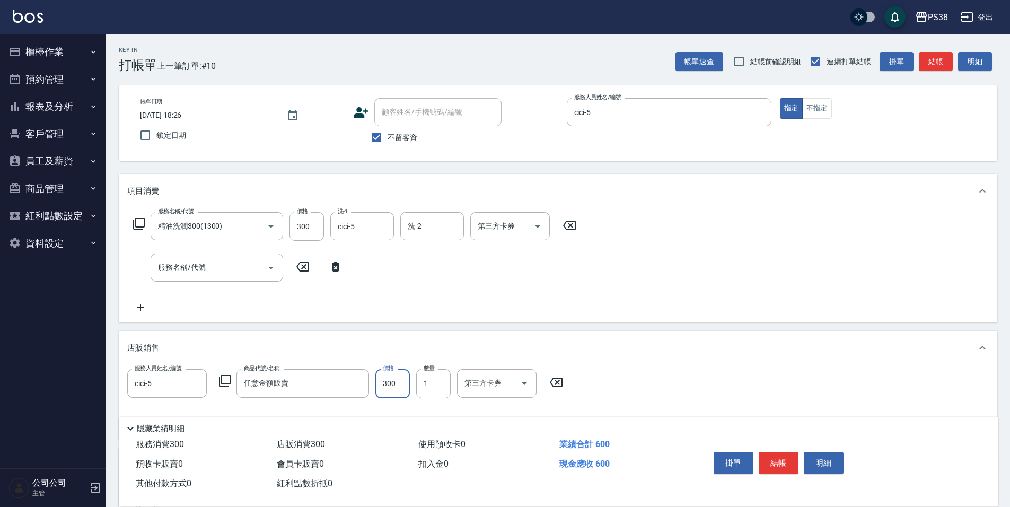
type input "300"
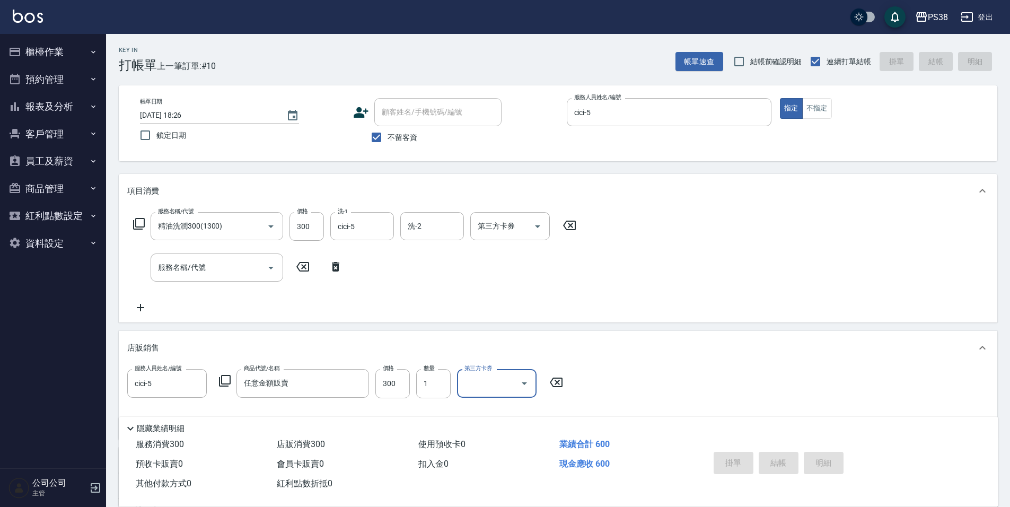
type input "[DATE] 18:27"
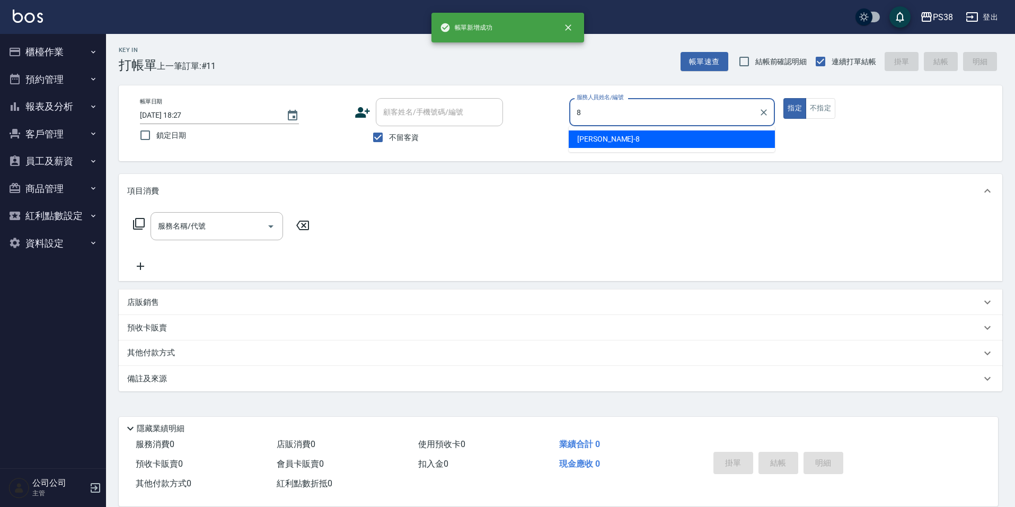
type input "mika-8"
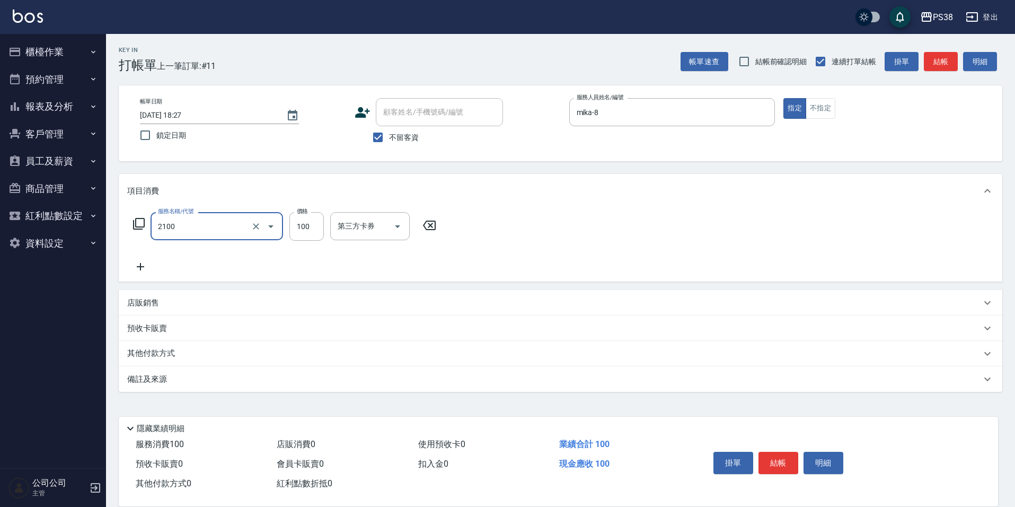
type input "剪髮與造型(任意金額)(2100)"
type input "300"
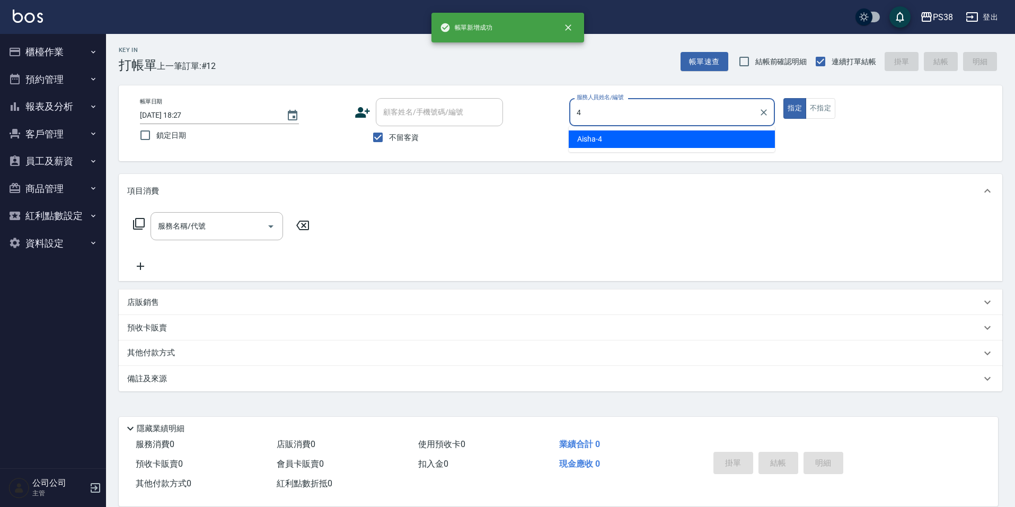
type input "Aisha-4"
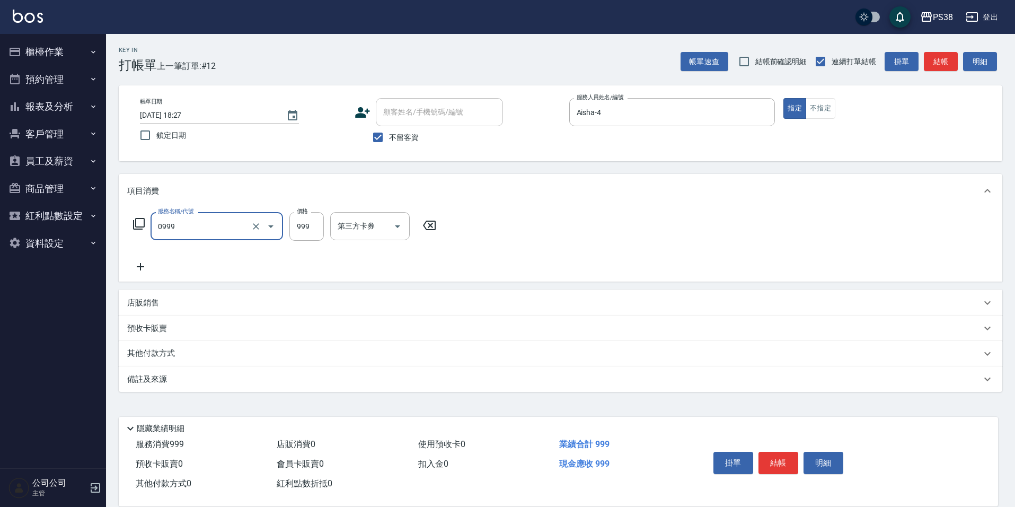
type input "spa999(0999)"
type input "1000"
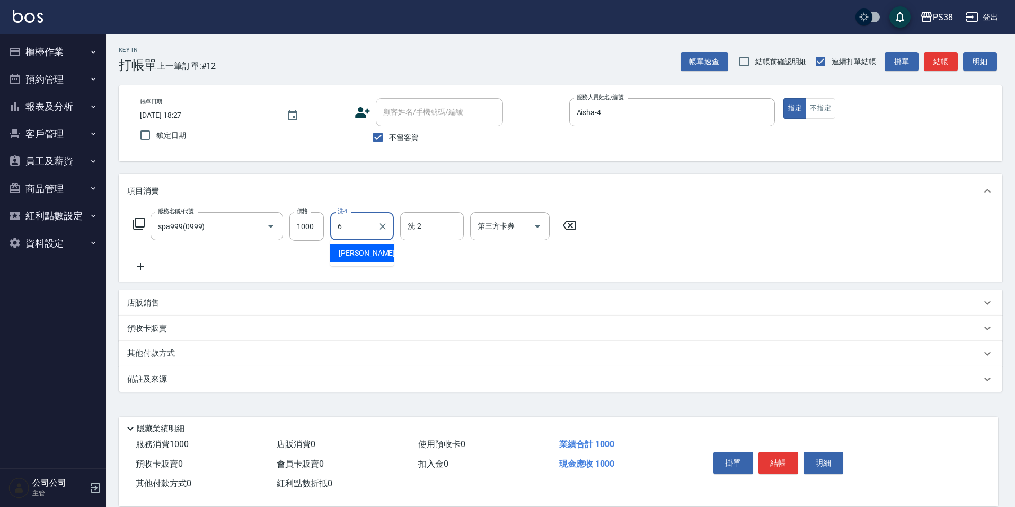
type input "[PERSON_NAME]-6"
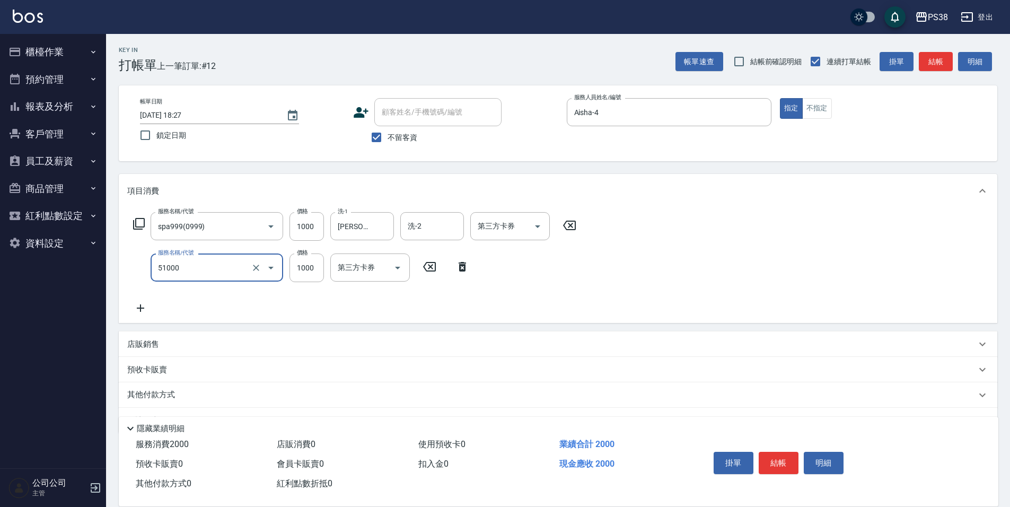
type input "染髮600以上(任意金額)(51000)"
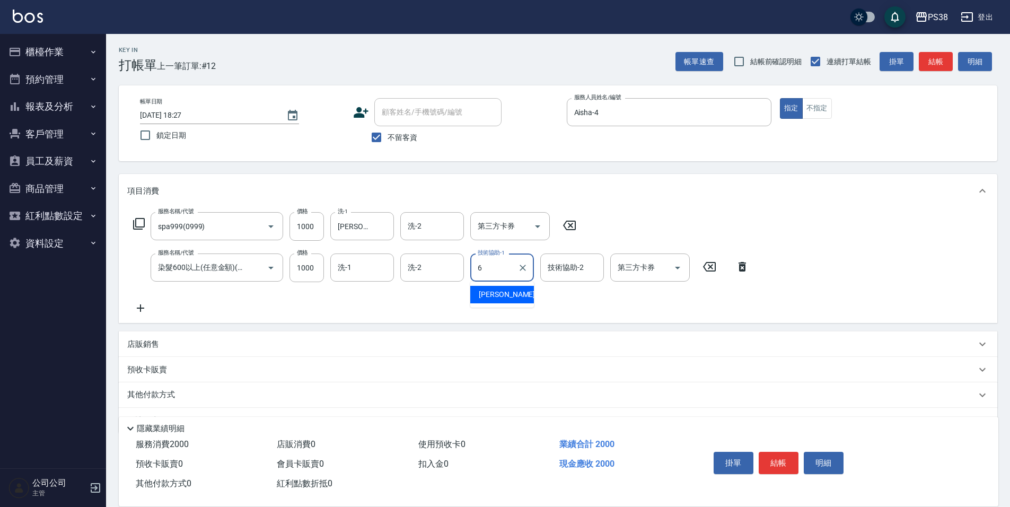
type input "[PERSON_NAME]-6"
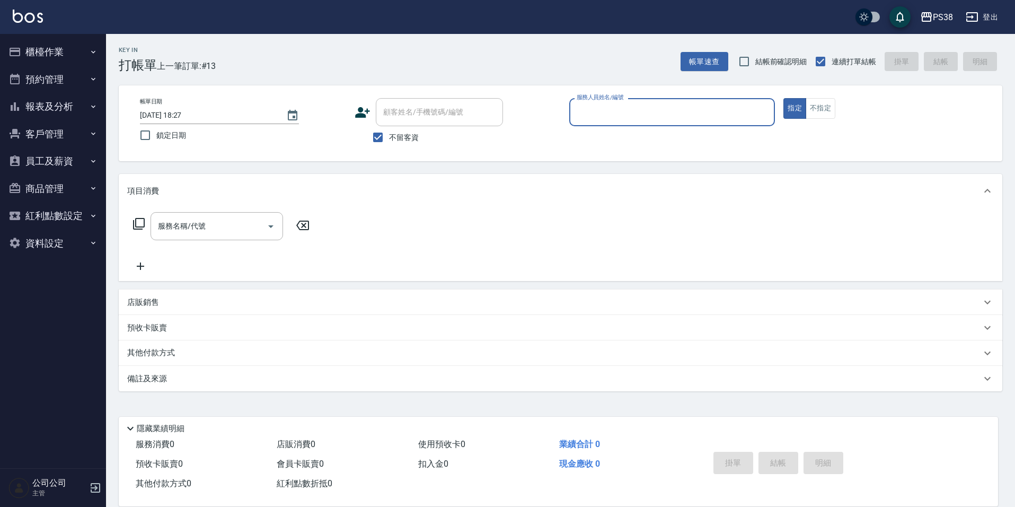
click at [52, 47] on button "櫃檯作業" at bounding box center [53, 52] width 98 height 28
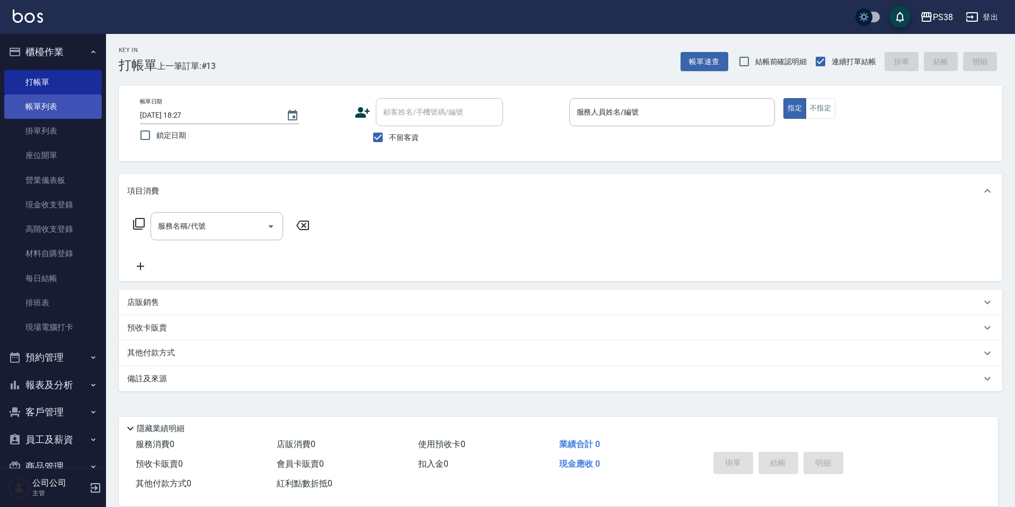
click at [42, 103] on link "帳單列表" at bounding box center [53, 106] width 98 height 24
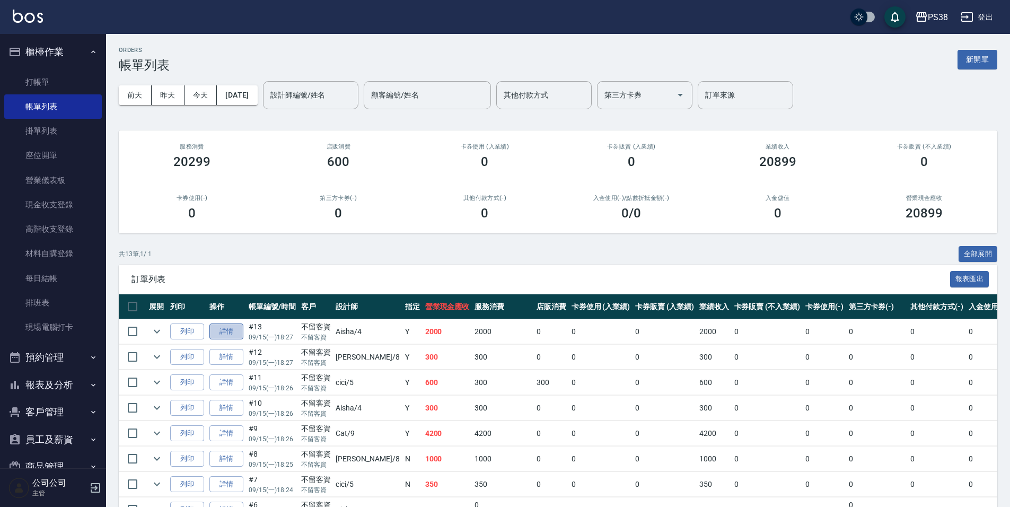
click at [227, 330] on link "詳情" at bounding box center [226, 331] width 34 height 16
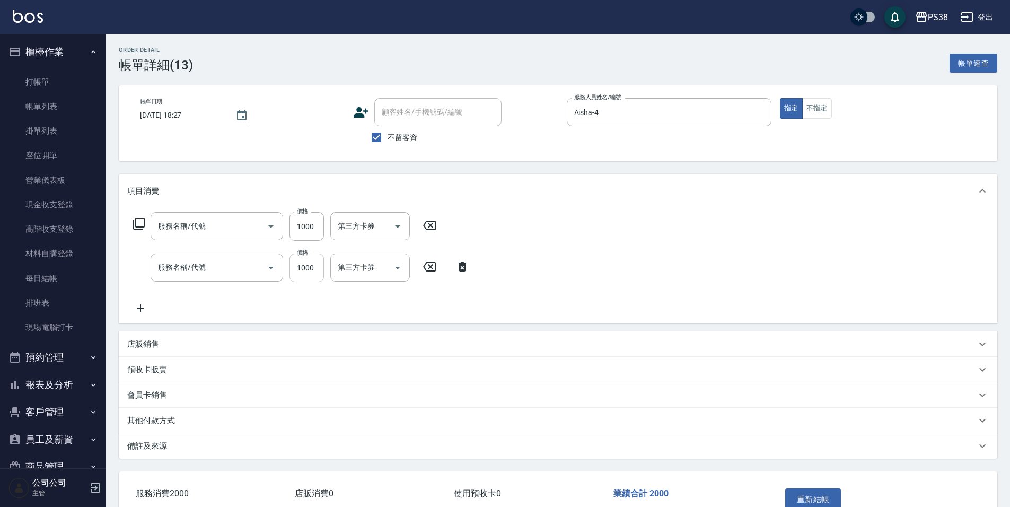
checkbox input "true"
type input "Aisha-4"
type input "染髮600以上(任意金額)(51000)"
type input "spa999(0999)"
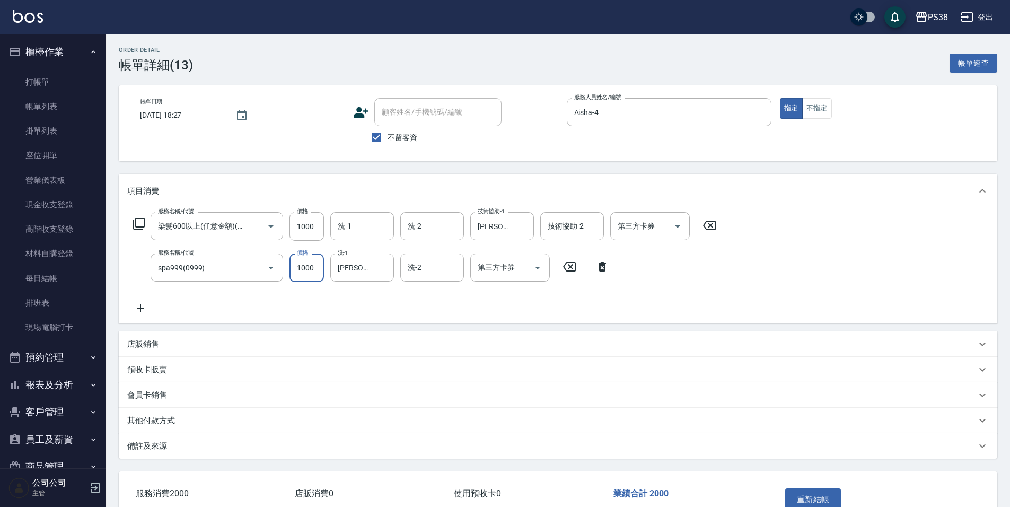
click at [303, 266] on input "1000" at bounding box center [306, 267] width 34 height 29
type input "999"
click at [310, 225] on input "1000" at bounding box center [306, 226] width 34 height 29
type input "500"
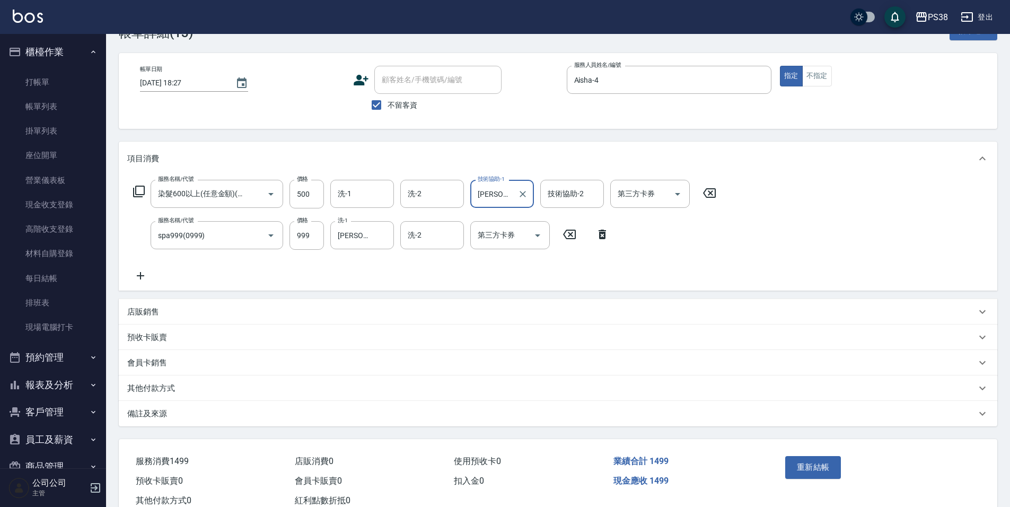
scroll to position [66, 0]
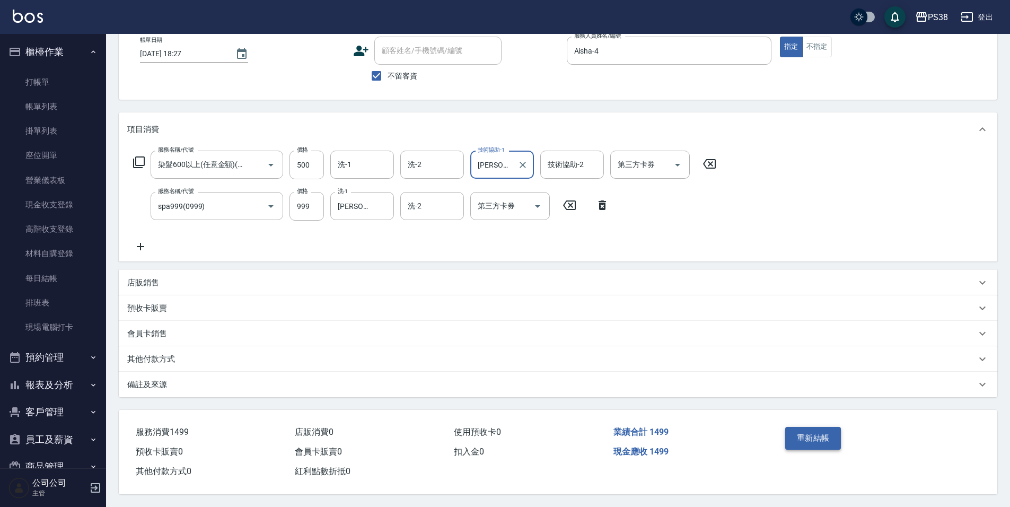
click at [804, 431] on button "重新結帳" at bounding box center [813, 438] width 56 height 22
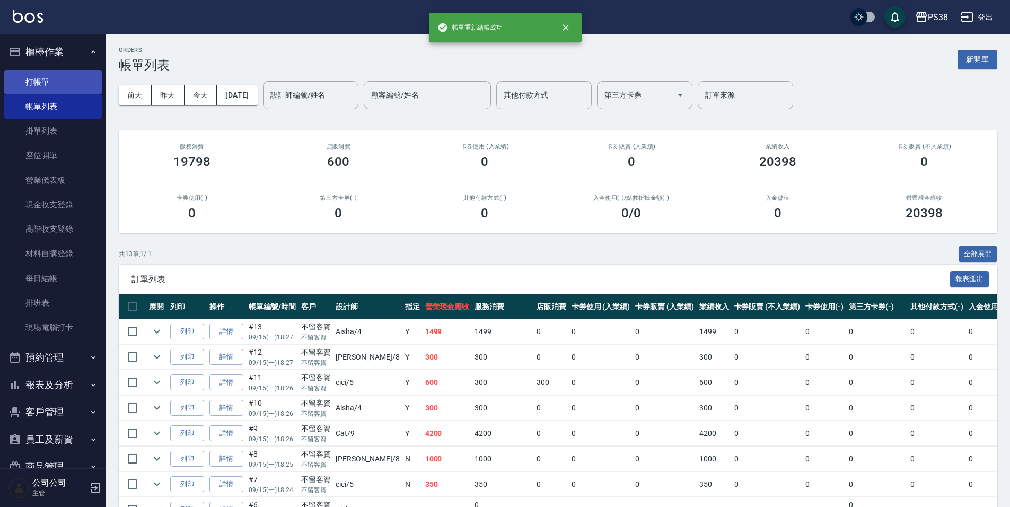
click at [34, 74] on link "打帳單" at bounding box center [53, 82] width 98 height 24
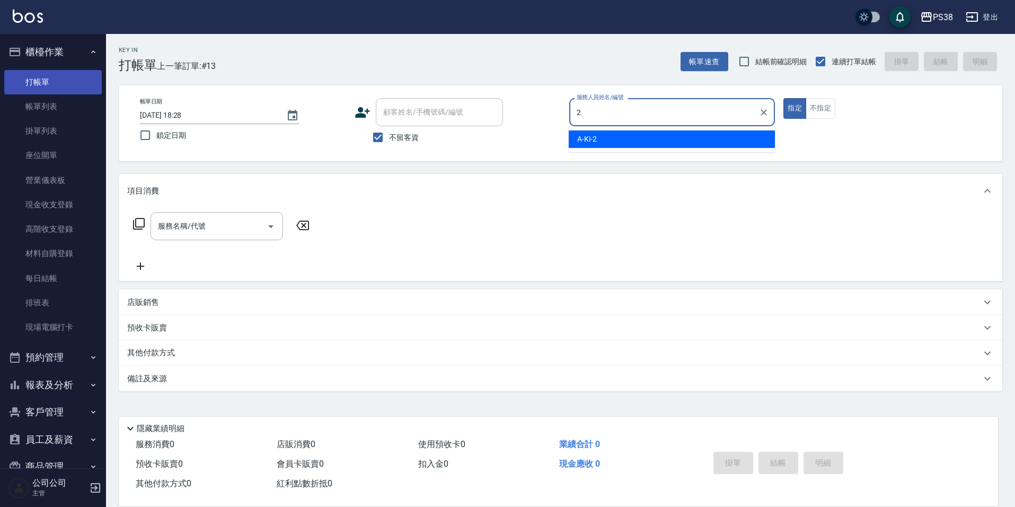
type input "A-Ki-2"
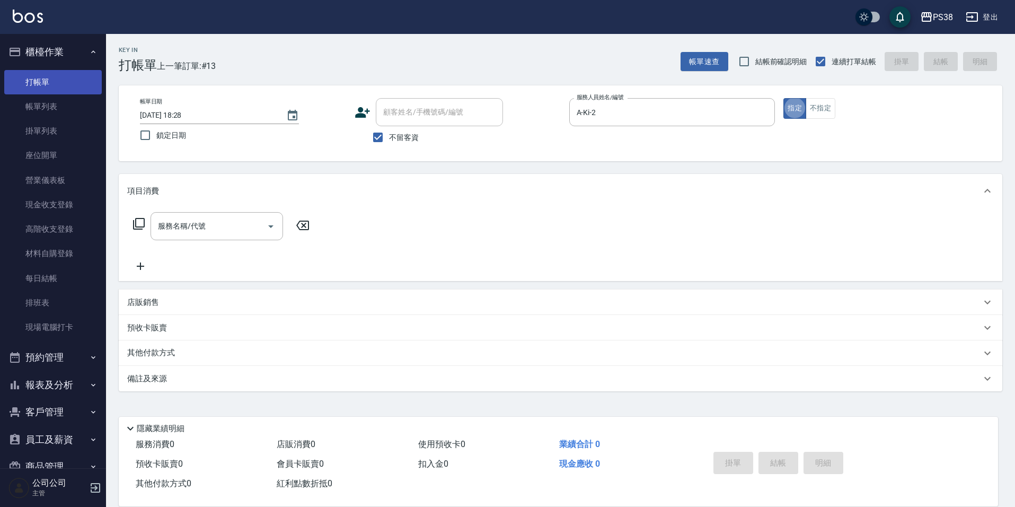
type button "true"
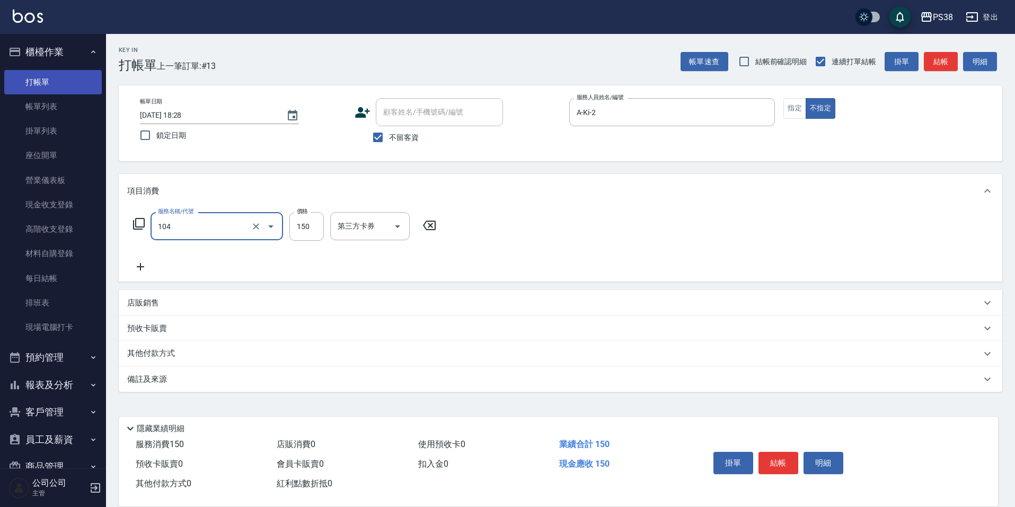
type input "洗髮(104)"
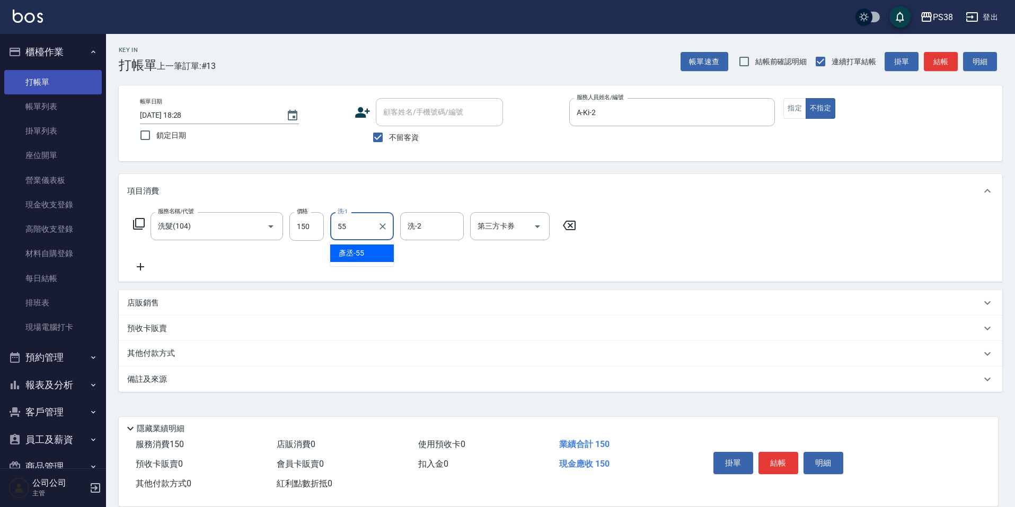
type input "[PERSON_NAME]-55"
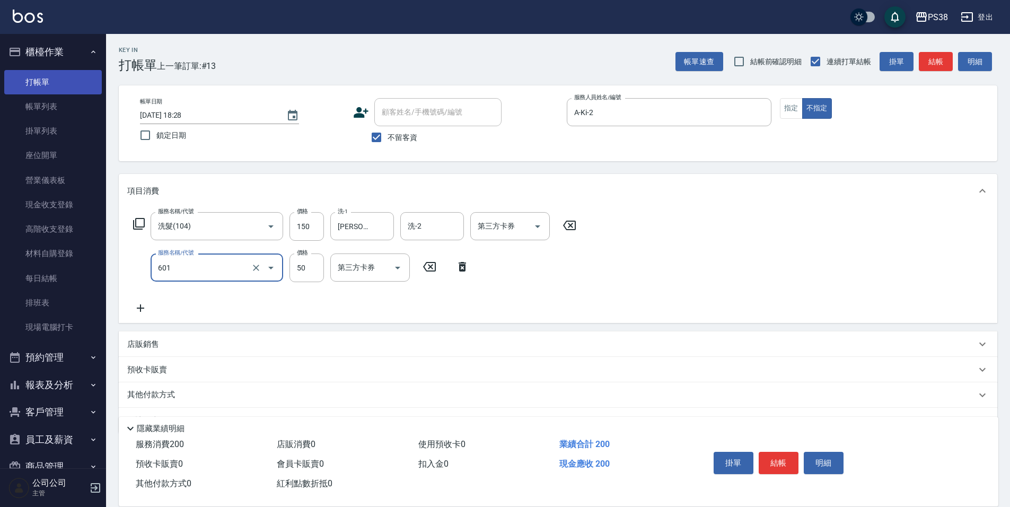
type input "精油50(601)"
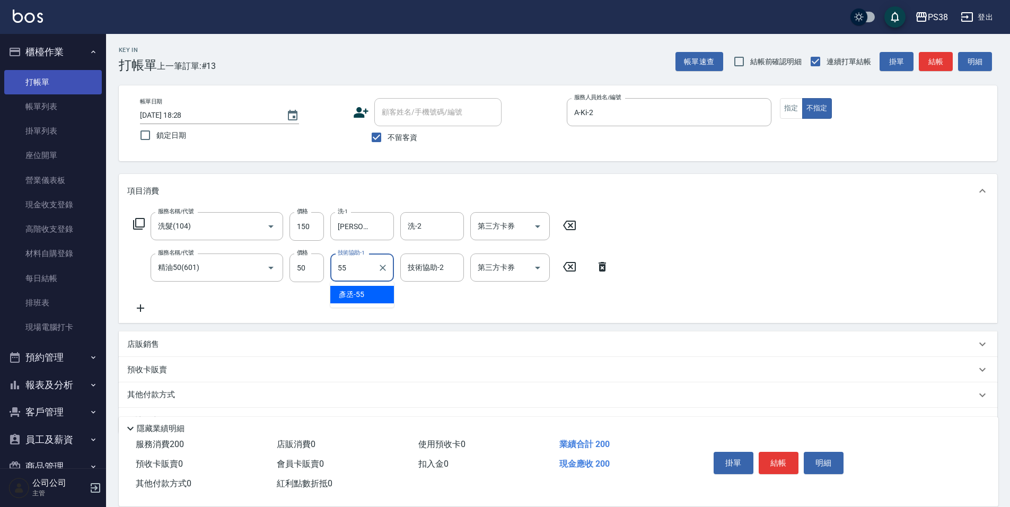
type input "[PERSON_NAME]-55"
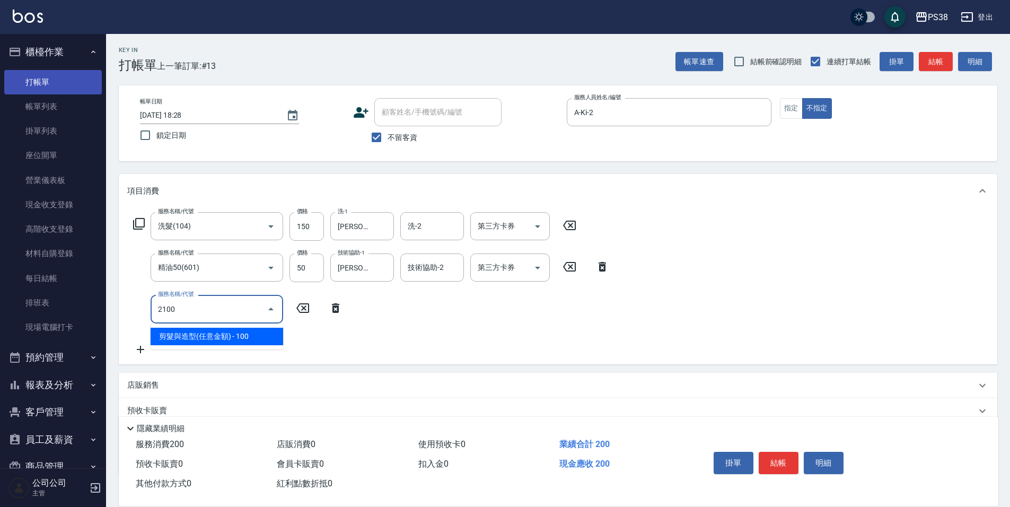
type input "剪髮與造型(任意金額)(2100)"
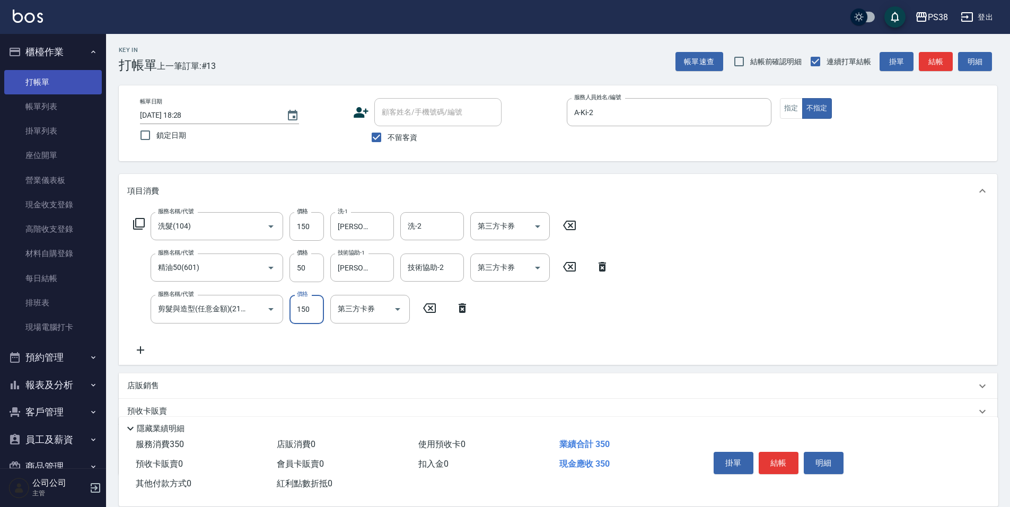
type input "150"
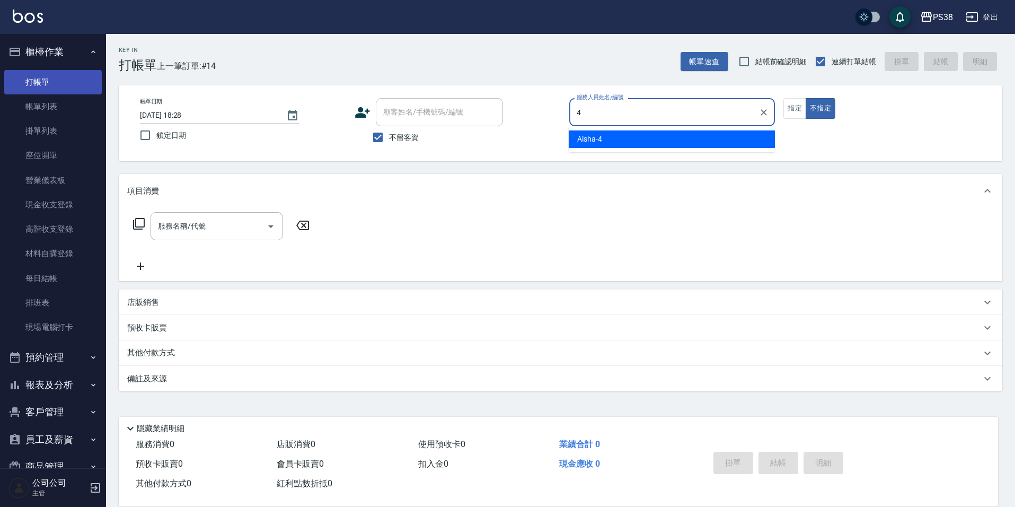
type input "Aisha-4"
type button "false"
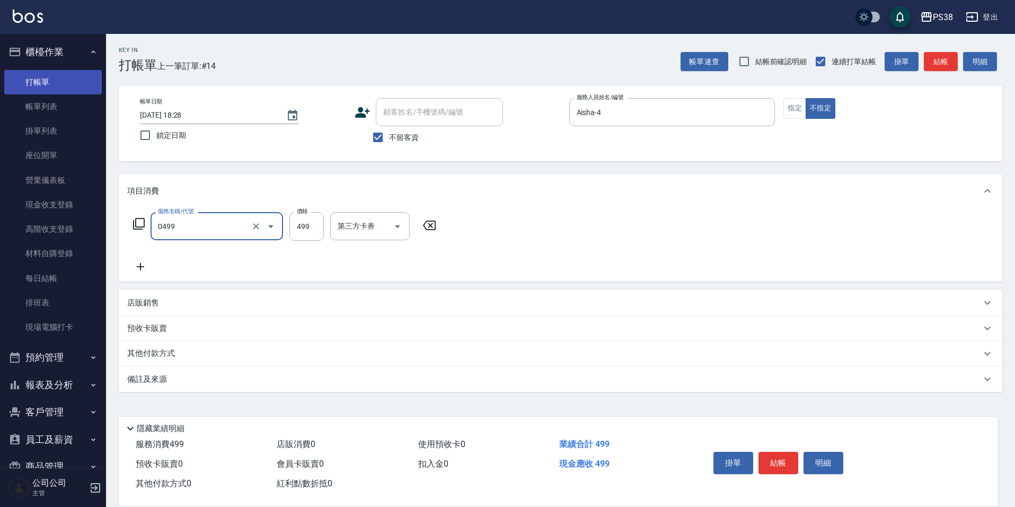
type input "spa499(0499)"
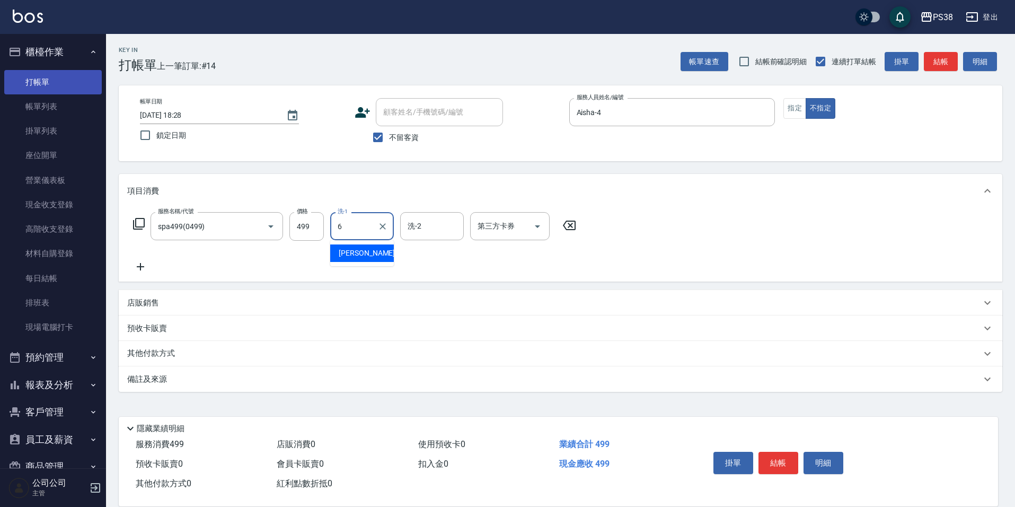
type input "[PERSON_NAME]-6"
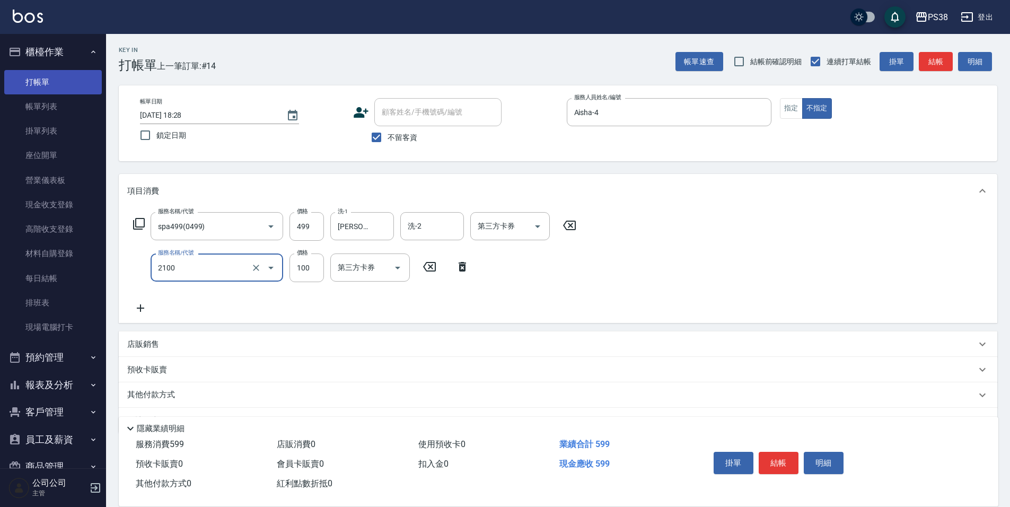
type input "剪髮與造型(任意金額)(2100)"
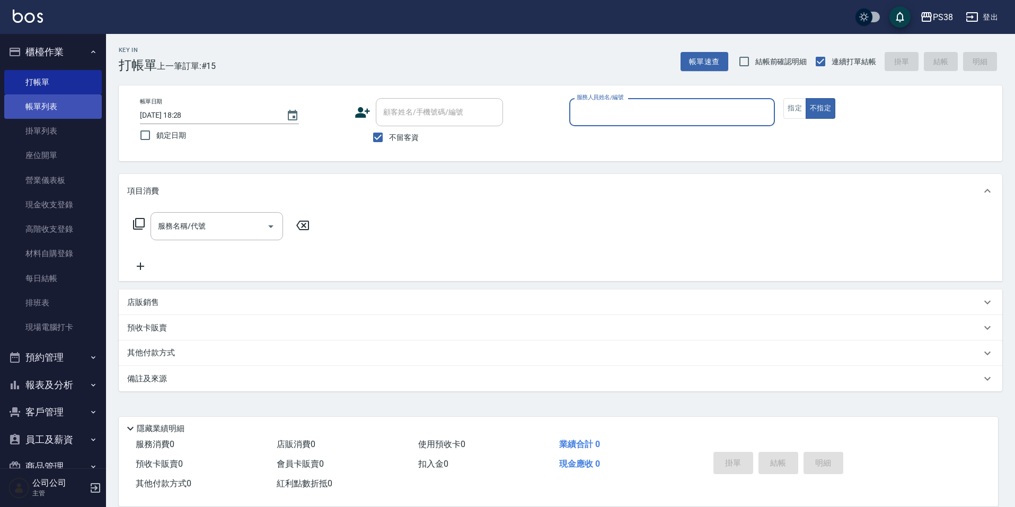
click at [50, 115] on link "帳單列表" at bounding box center [53, 106] width 98 height 24
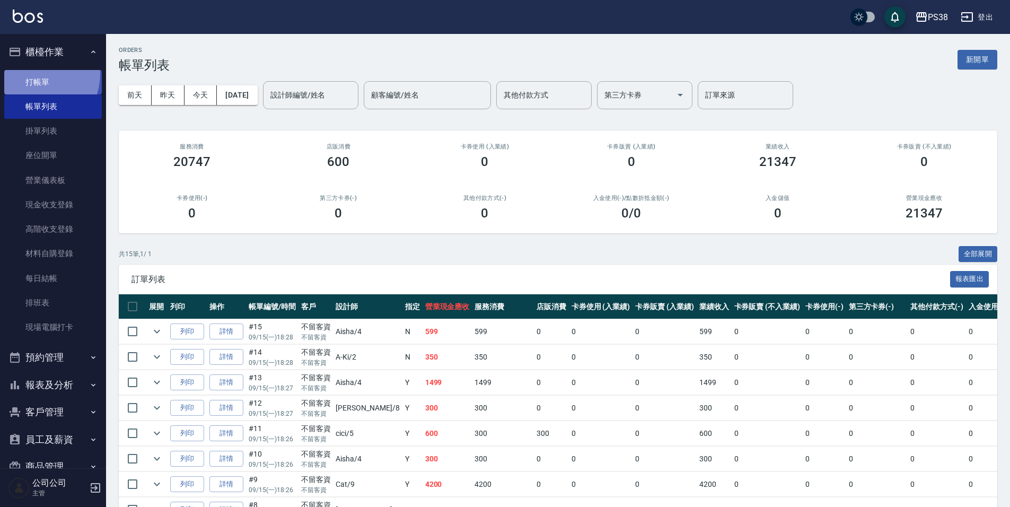
click at [32, 73] on link "打帳單" at bounding box center [53, 82] width 98 height 24
